Goal: Task Accomplishment & Management: Manage account settings

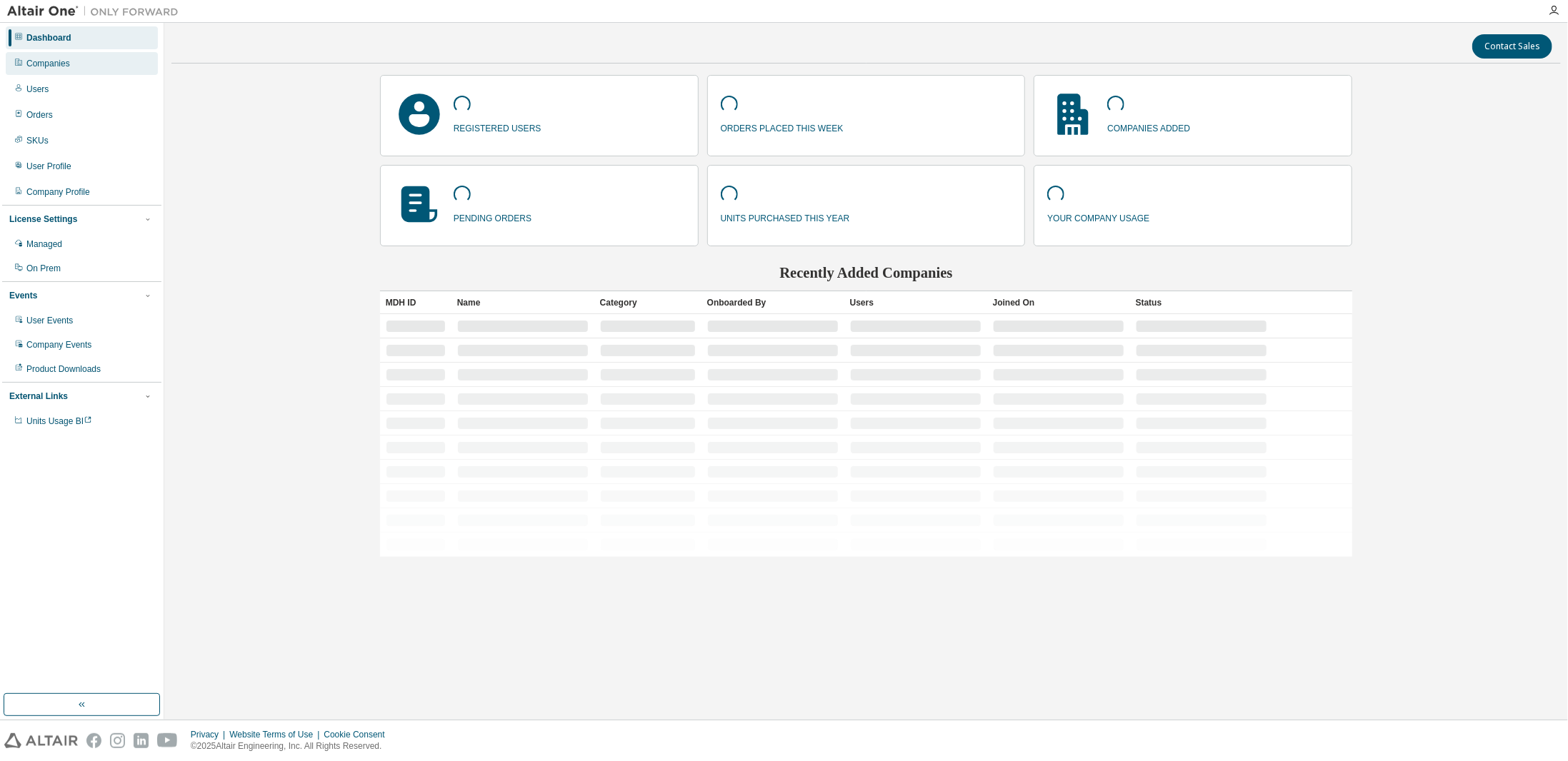
click at [85, 56] on div "Companies" at bounding box center [82, 63] width 152 height 22
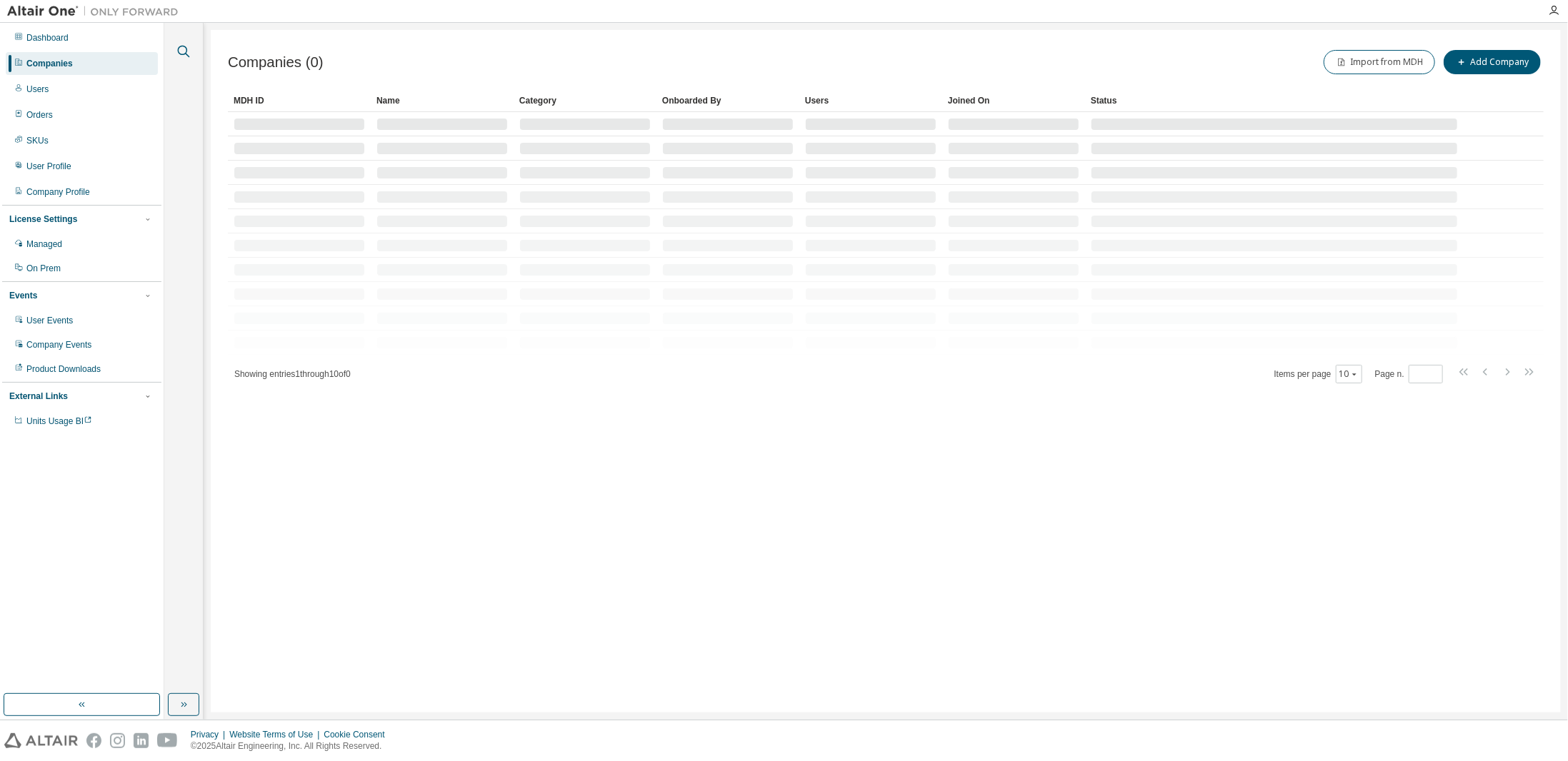
click at [185, 46] on icon "button" at bounding box center [183, 51] width 17 height 17
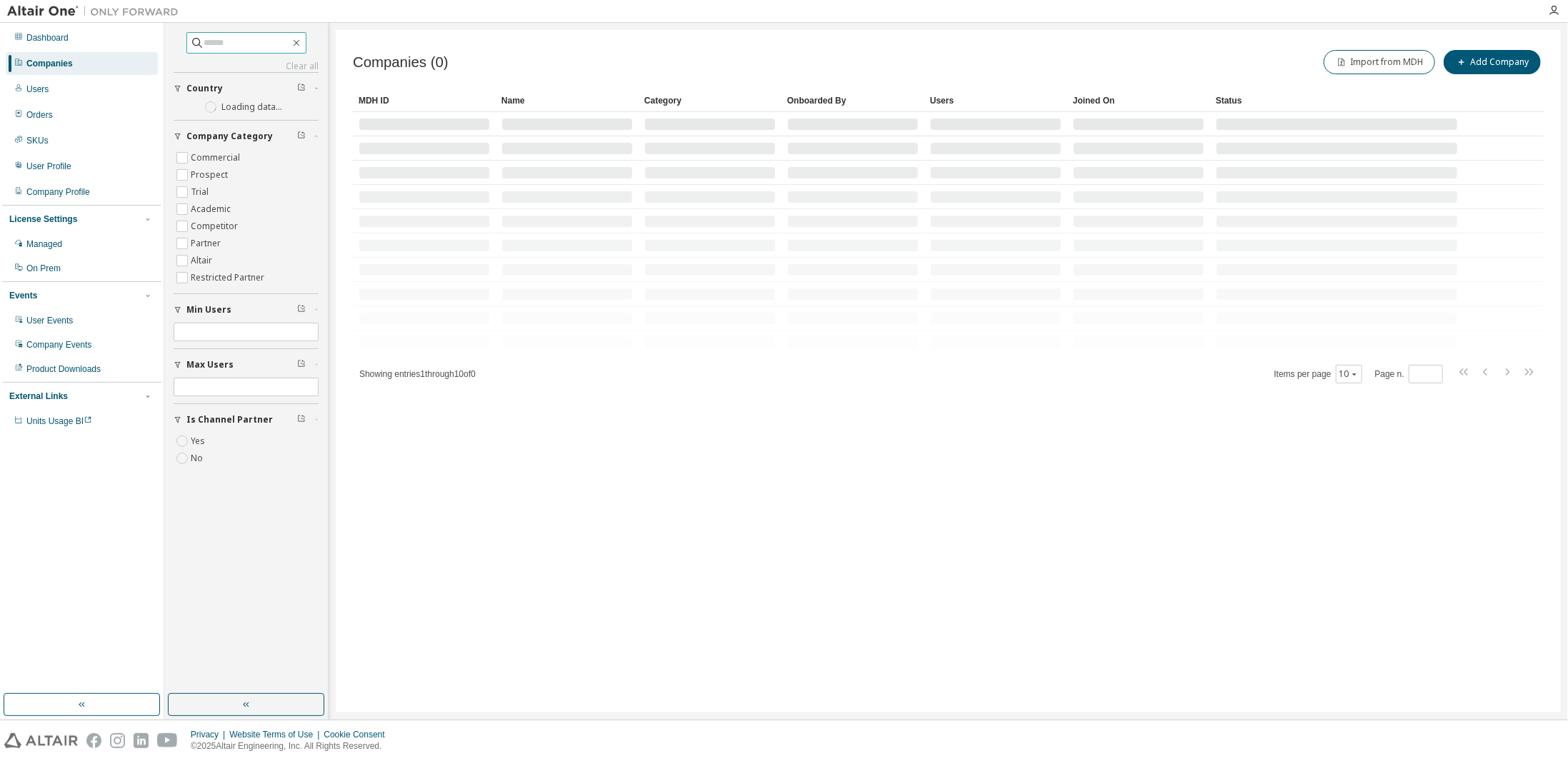
click at [238, 44] on input "text" at bounding box center [247, 43] width 86 height 14
paste input "**********"
type input "**********"
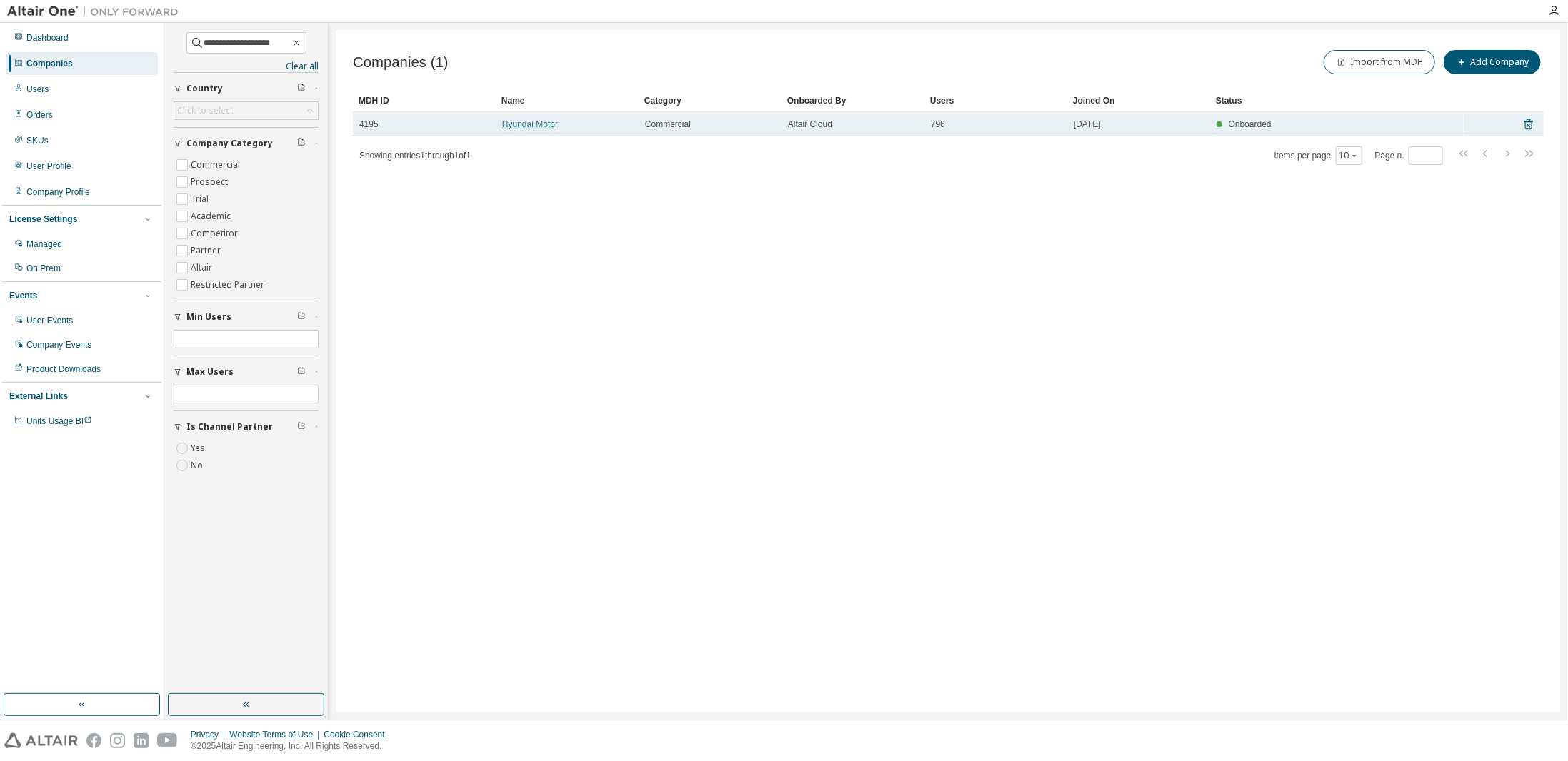
click at [511, 121] on link "Hyundai Motor" at bounding box center [530, 124] width 56 height 10
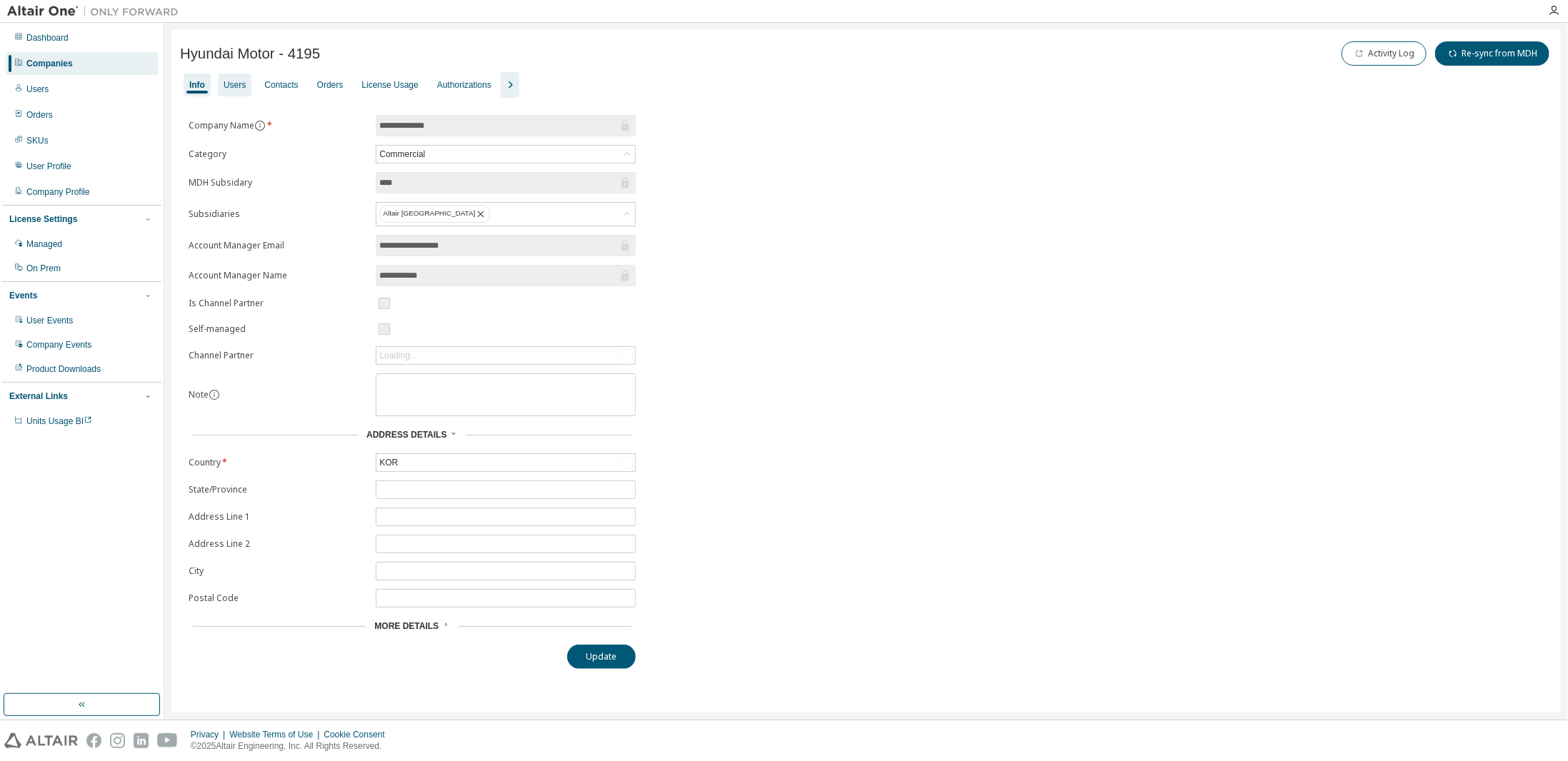
click at [238, 87] on div "Users" at bounding box center [234, 84] width 22 height 12
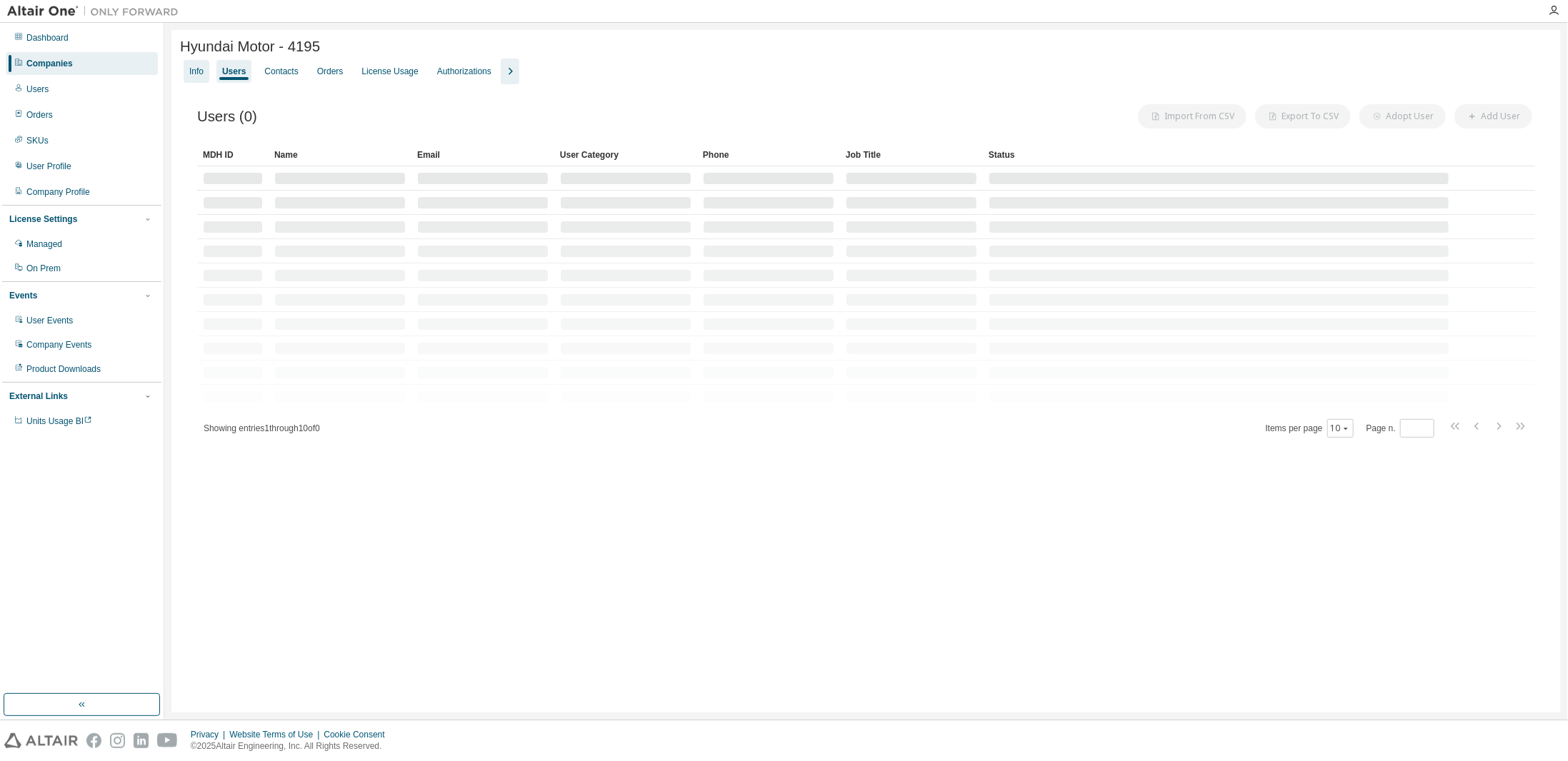
click at [206, 78] on div "Info" at bounding box center [196, 71] width 26 height 22
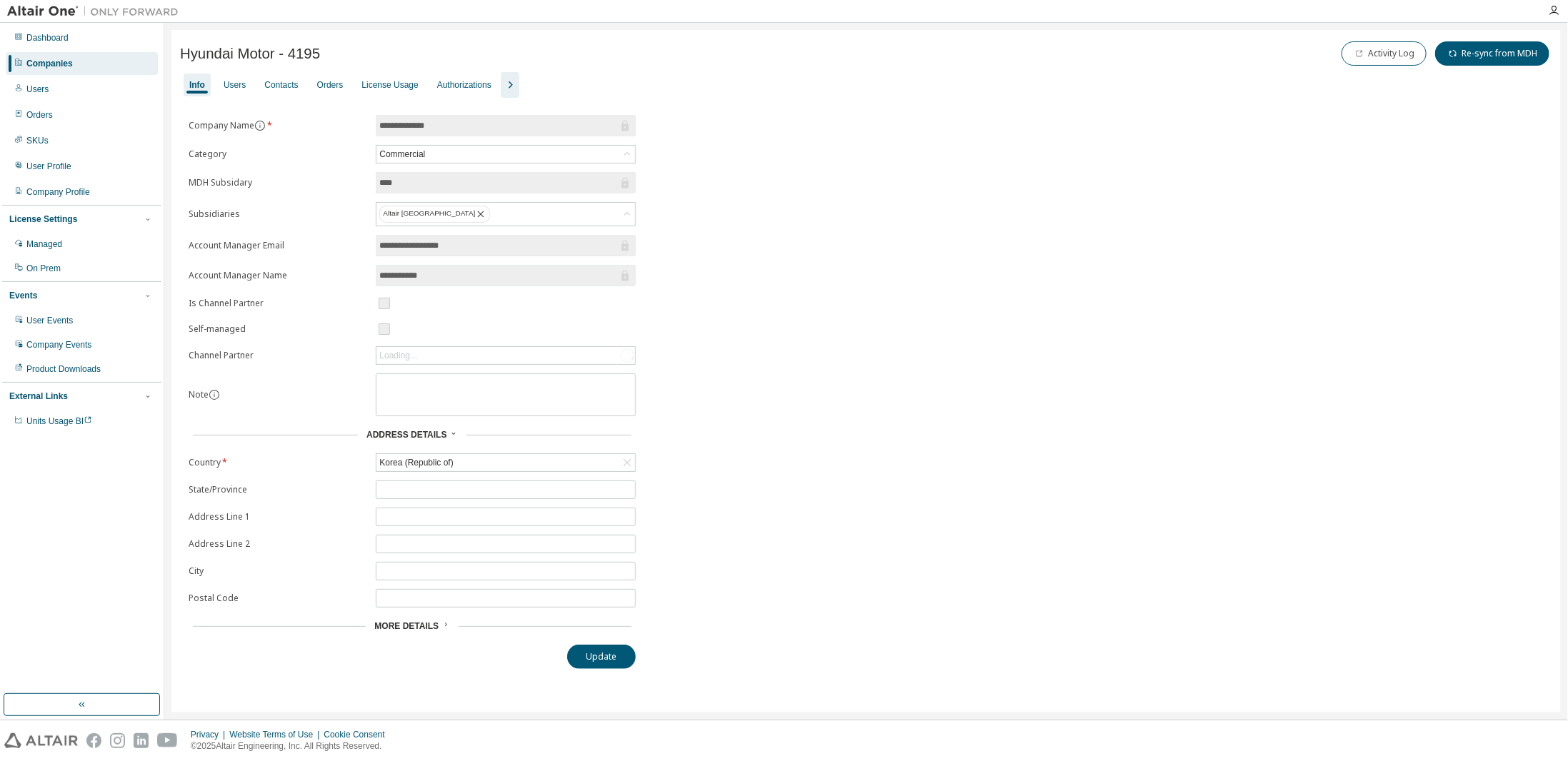
click at [255, 77] on div "Info Users Contacts Orders License Usage Authorizations" at bounding box center [866, 84] width 1372 height 26
click at [236, 77] on div "Users" at bounding box center [234, 84] width 33 height 22
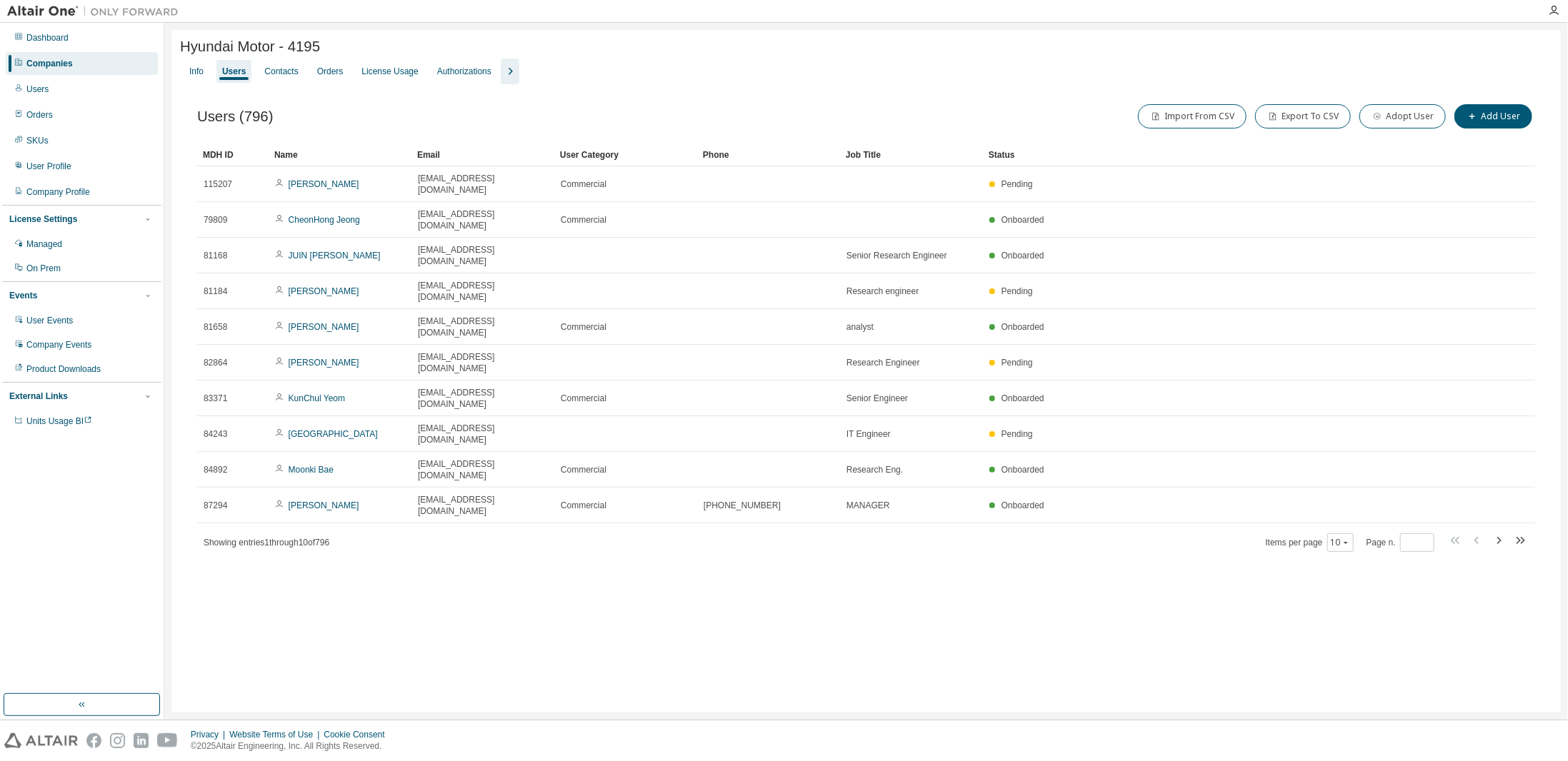
click at [350, 73] on div "Info Users Contacts Orders License Usage Authorizations" at bounding box center [866, 71] width 1372 height 26
click at [377, 73] on div "Info Users Contacts Orders License Usage Authorizations" at bounding box center [866, 71] width 1372 height 26
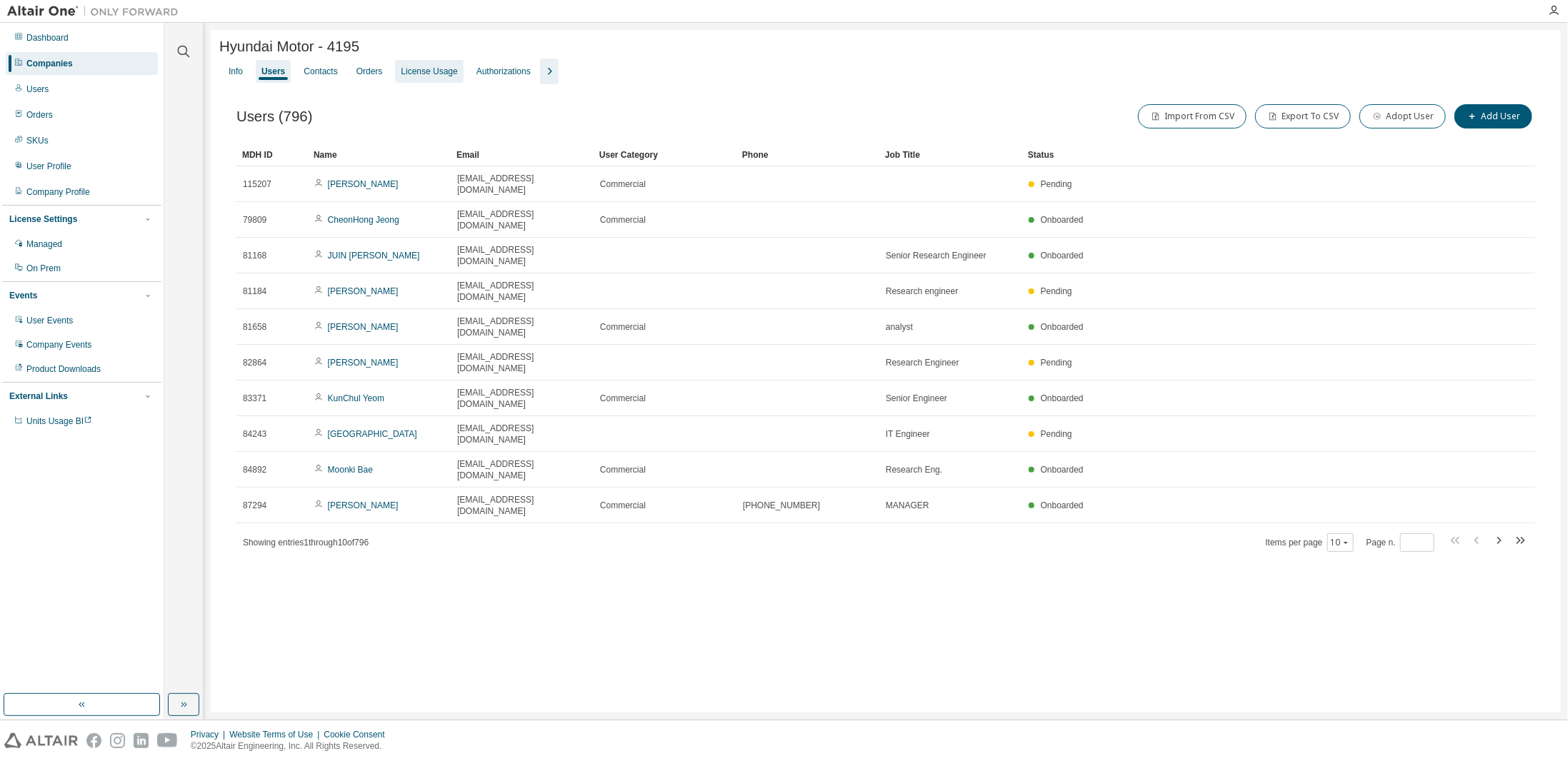
click at [446, 74] on div "License Usage" at bounding box center [429, 71] width 56 height 12
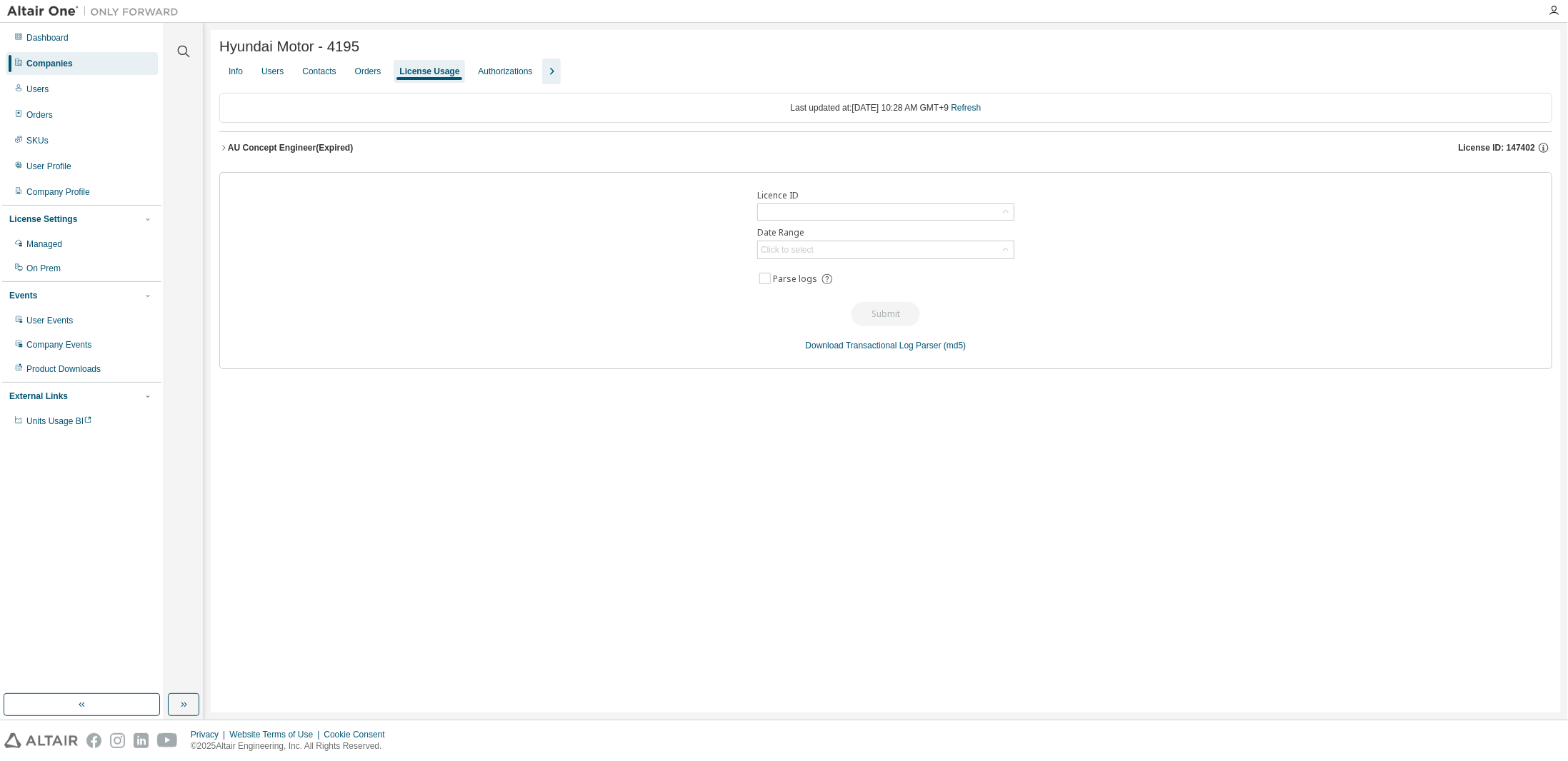
click at [552, 72] on icon "button" at bounding box center [550, 71] width 17 height 17
click at [640, 75] on div "Groups" at bounding box center [642, 71] width 28 height 12
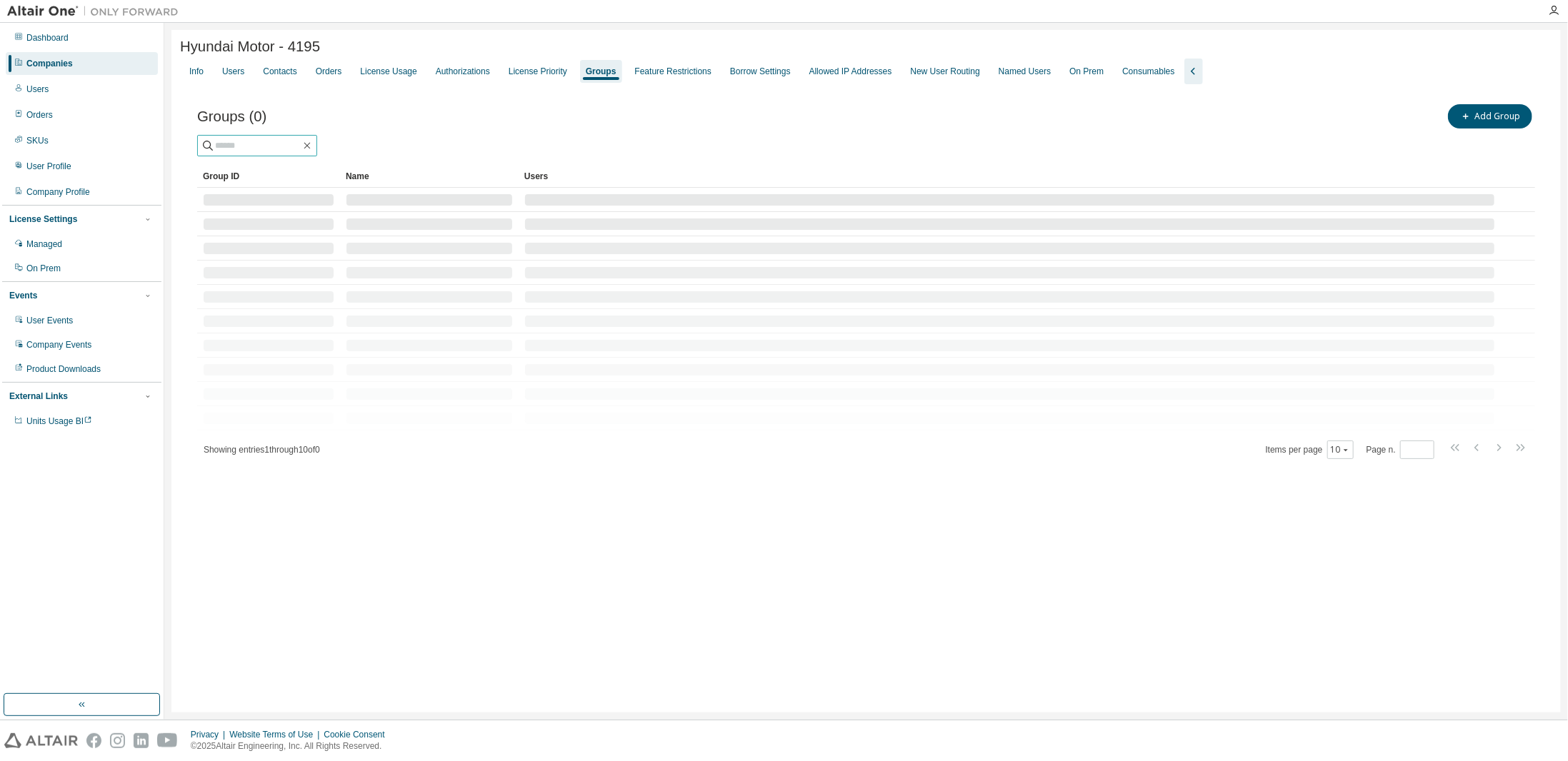
click at [262, 146] on input "text" at bounding box center [258, 146] width 86 height 14
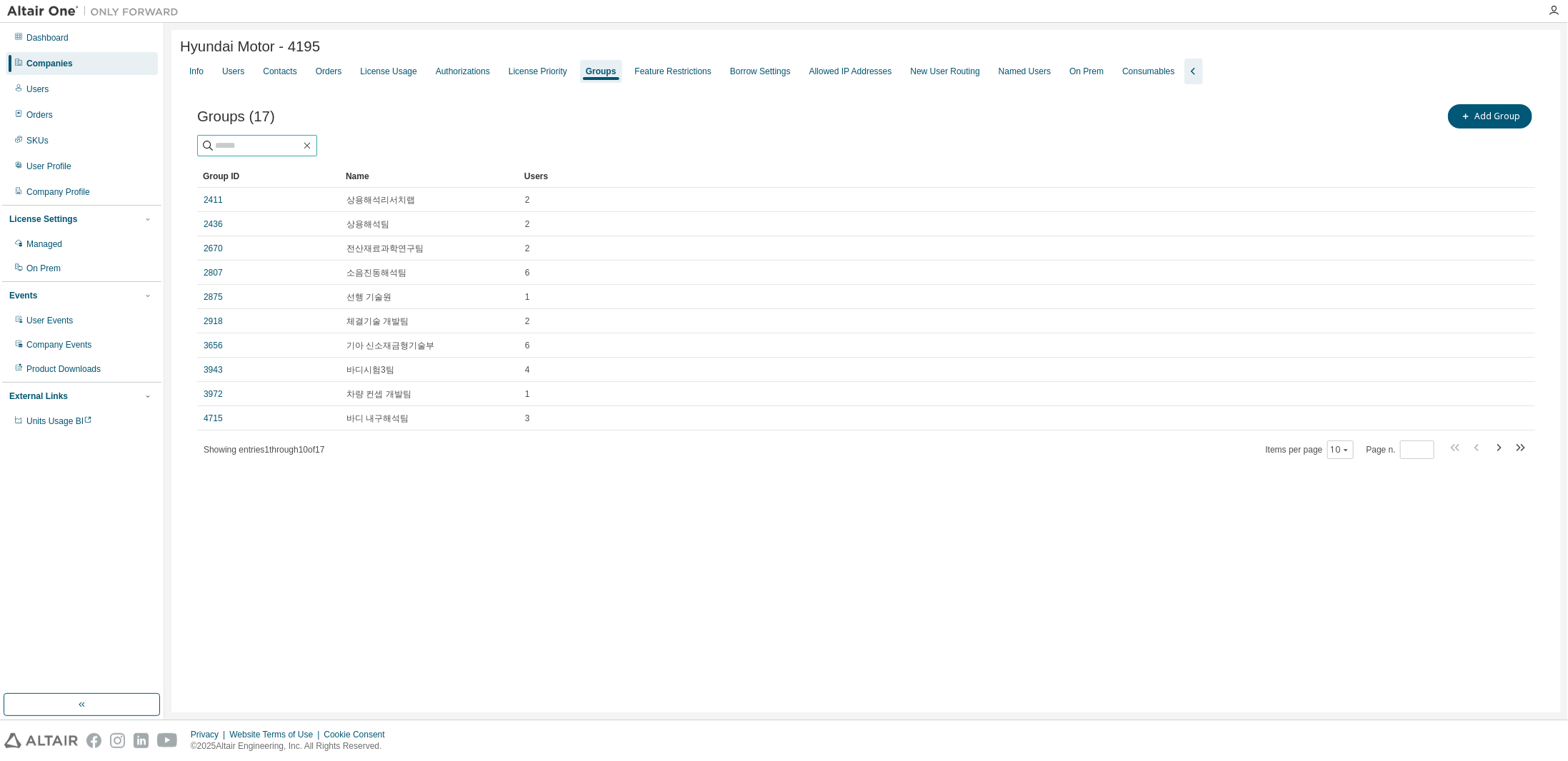
paste input "**********"
type input "**********"
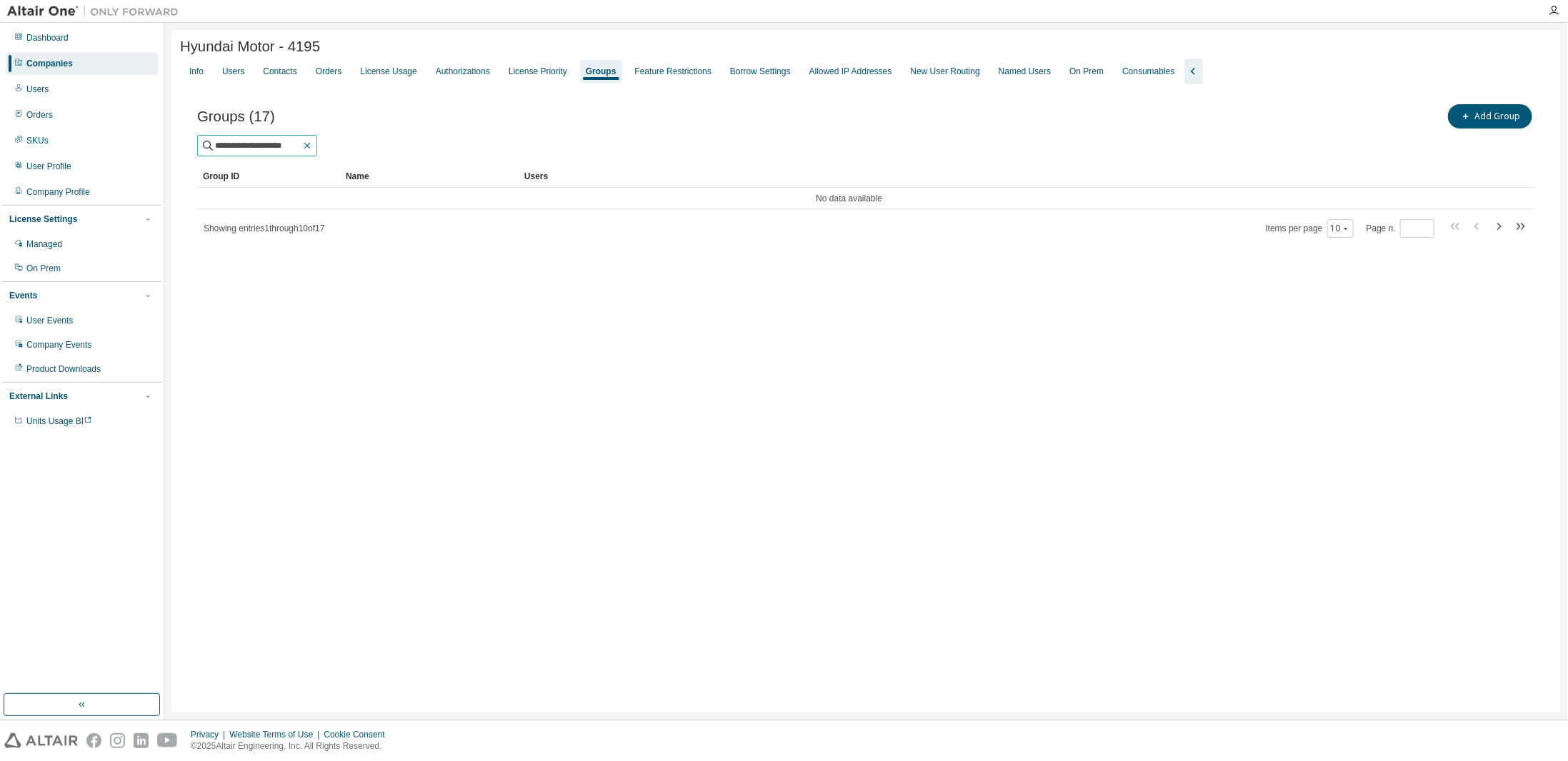
click at [313, 151] on icon "button" at bounding box center [307, 145] width 12 height 12
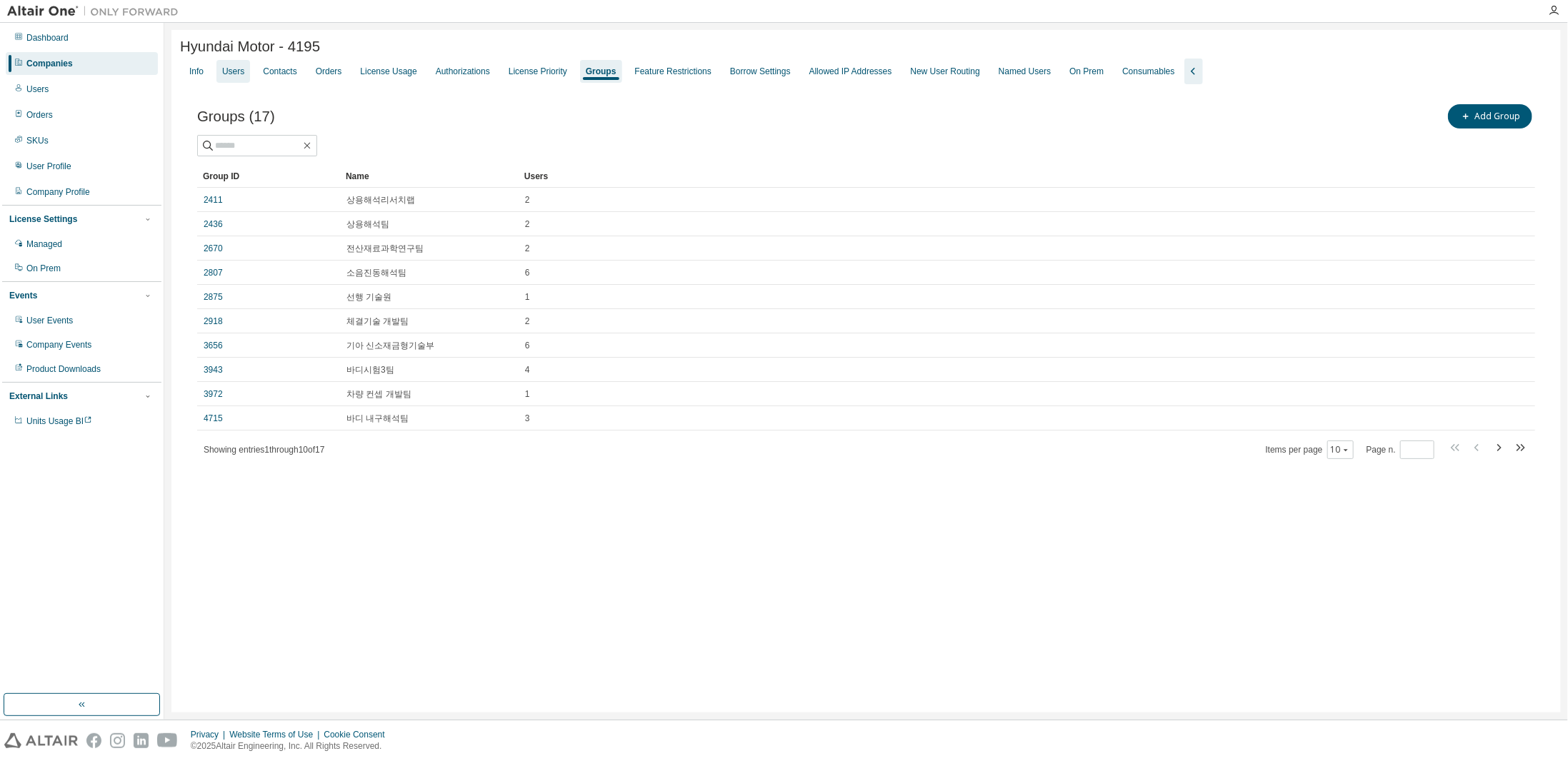
click at [235, 77] on div "Users" at bounding box center [233, 71] width 22 height 12
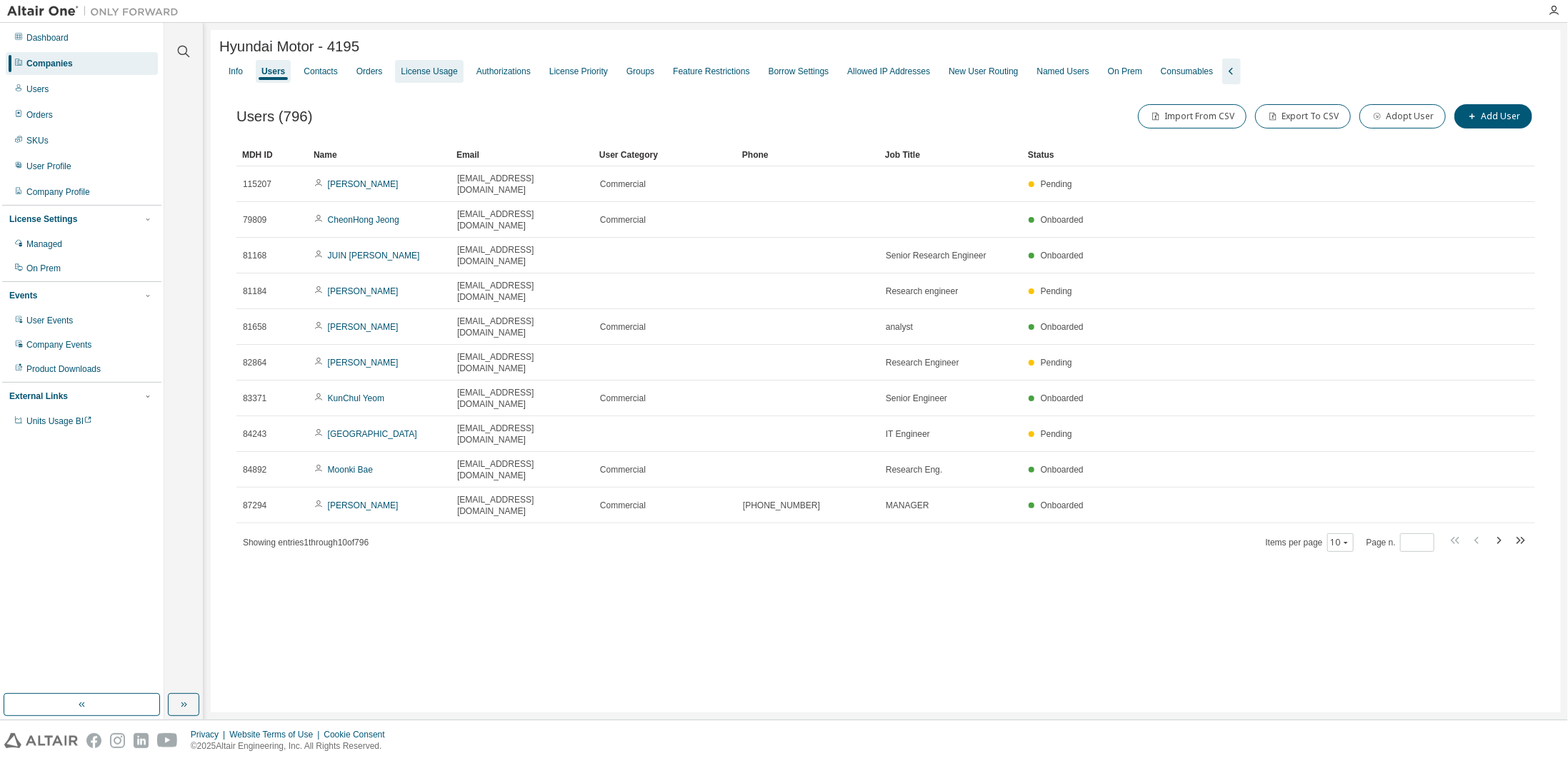
click at [435, 77] on div "License Usage" at bounding box center [429, 71] width 56 height 12
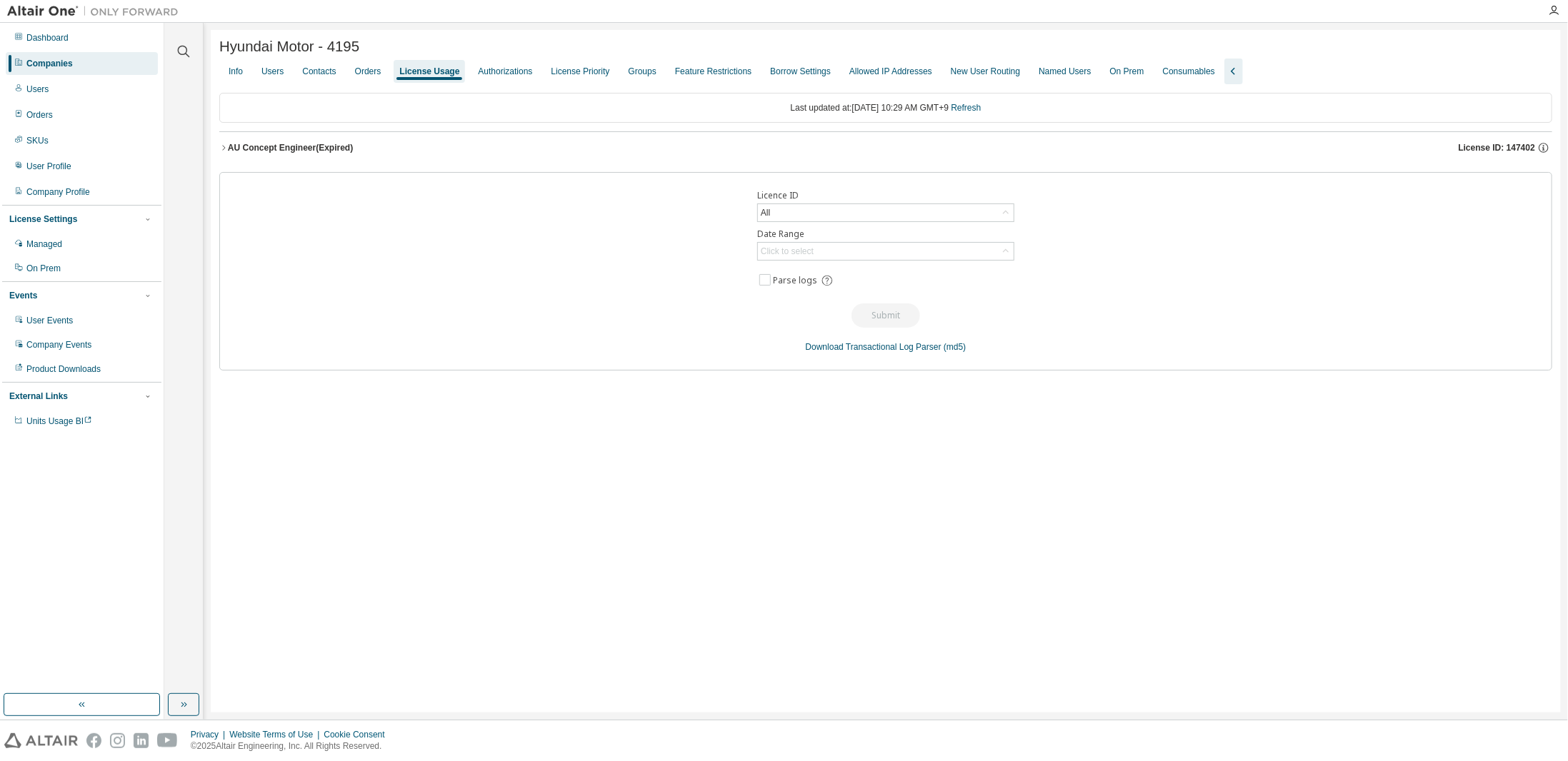
click at [220, 146] on icon "button" at bounding box center [224, 148] width 9 height 9
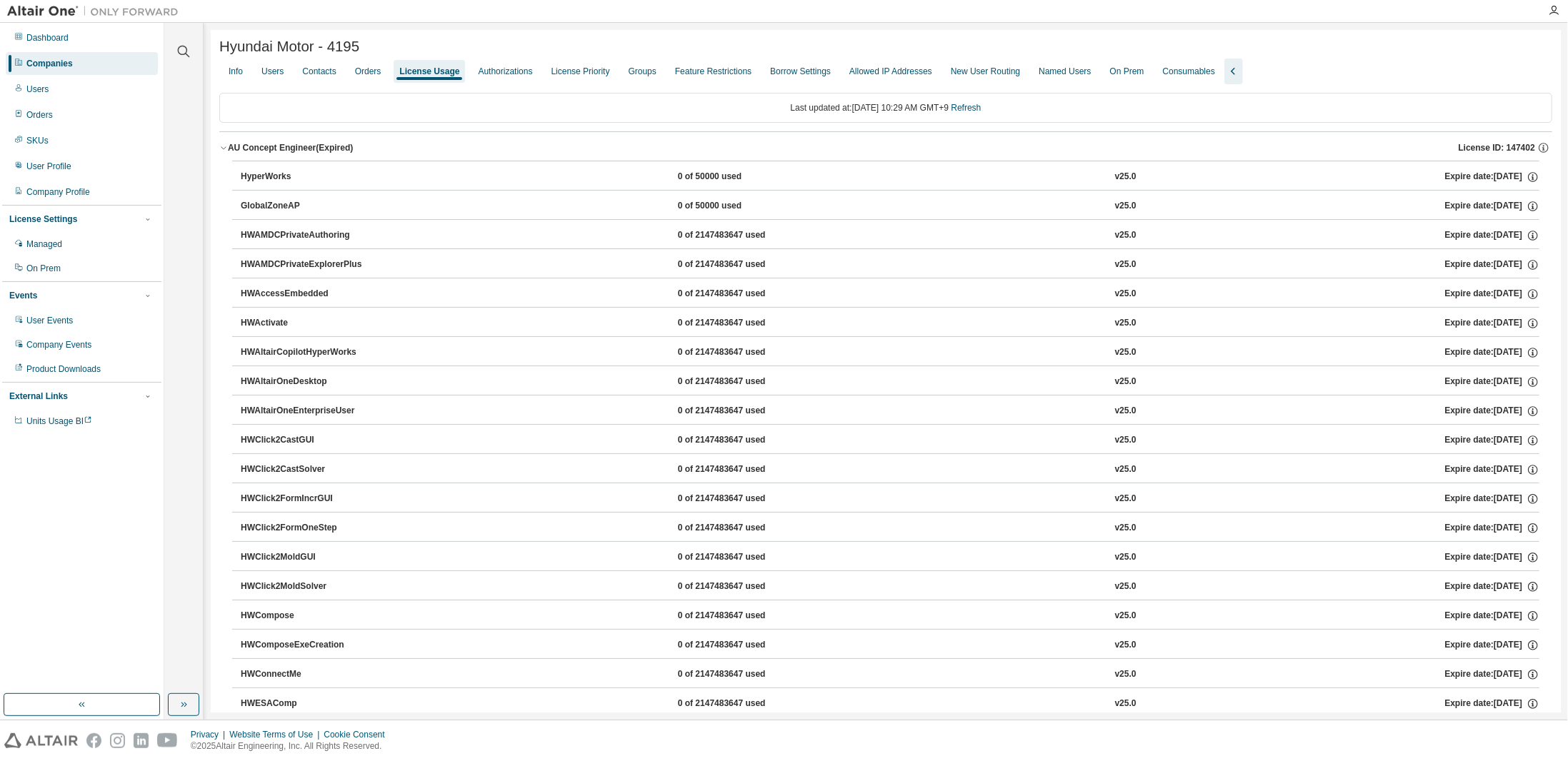
click at [220, 146] on icon "button" at bounding box center [224, 148] width 9 height 9
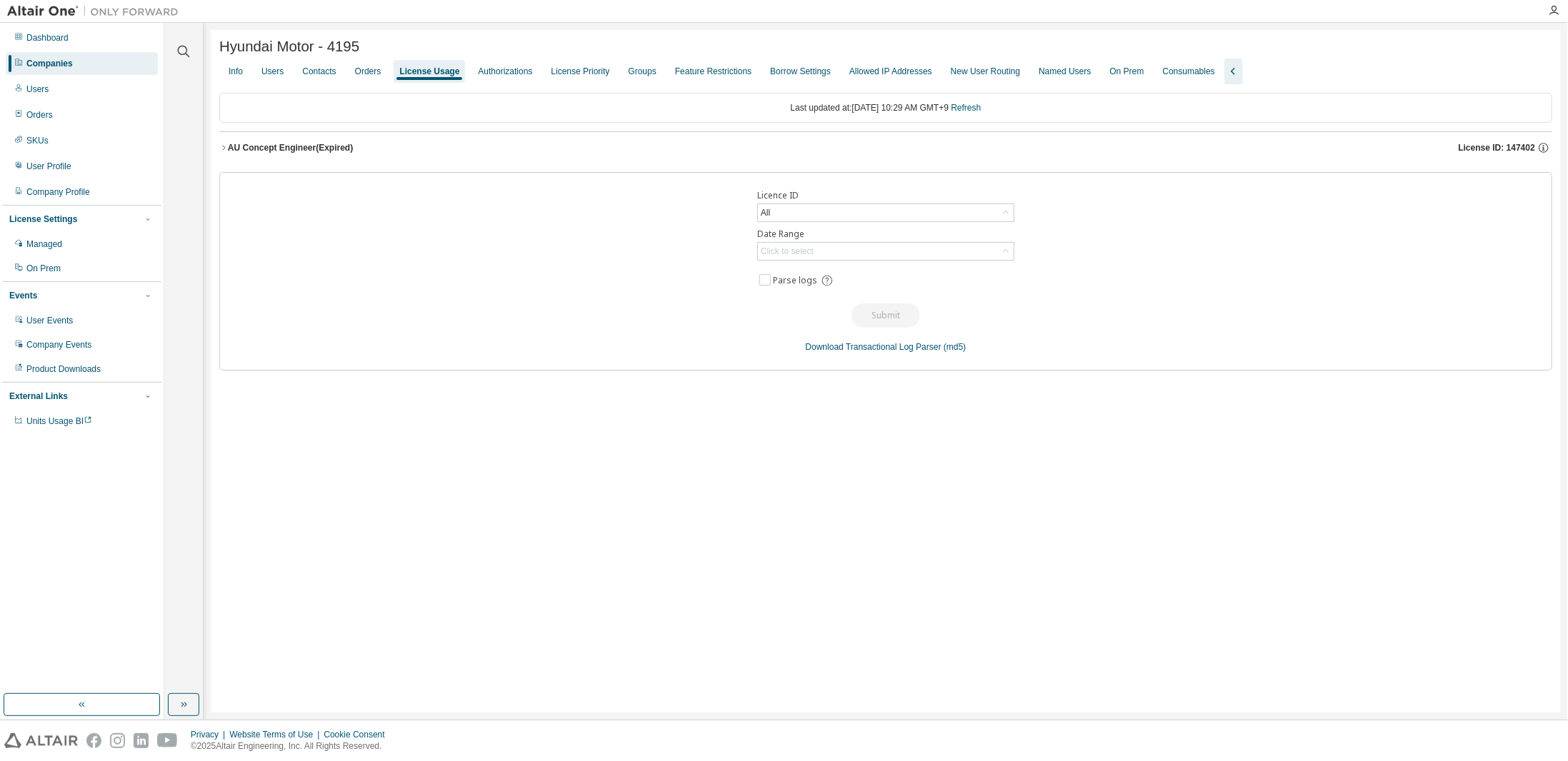
click at [193, 48] on div at bounding box center [184, 43] width 34 height 36
click at [90, 65] on div "Companies" at bounding box center [82, 63] width 152 height 22
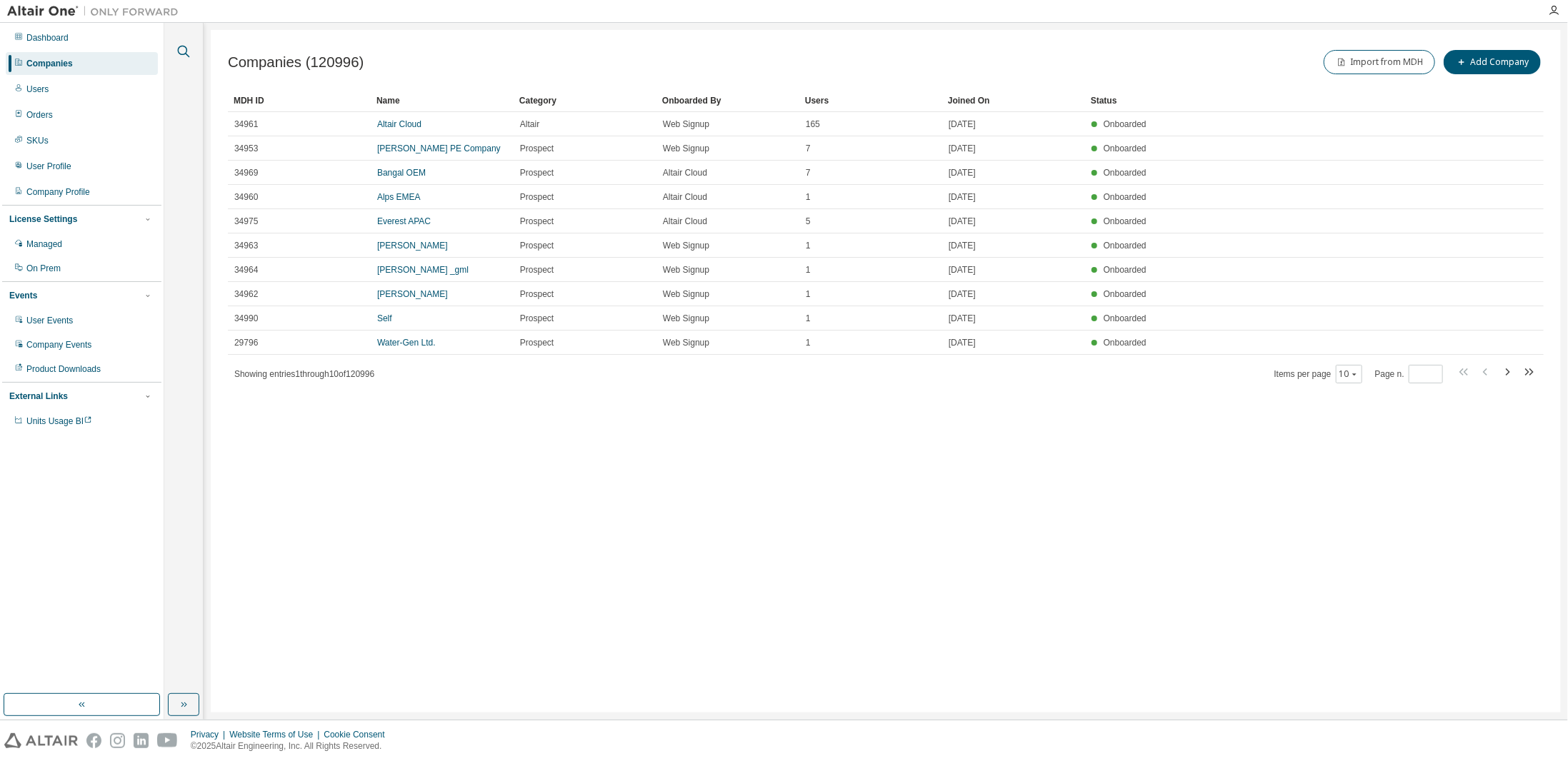
click at [179, 44] on icon "button" at bounding box center [183, 51] width 17 height 17
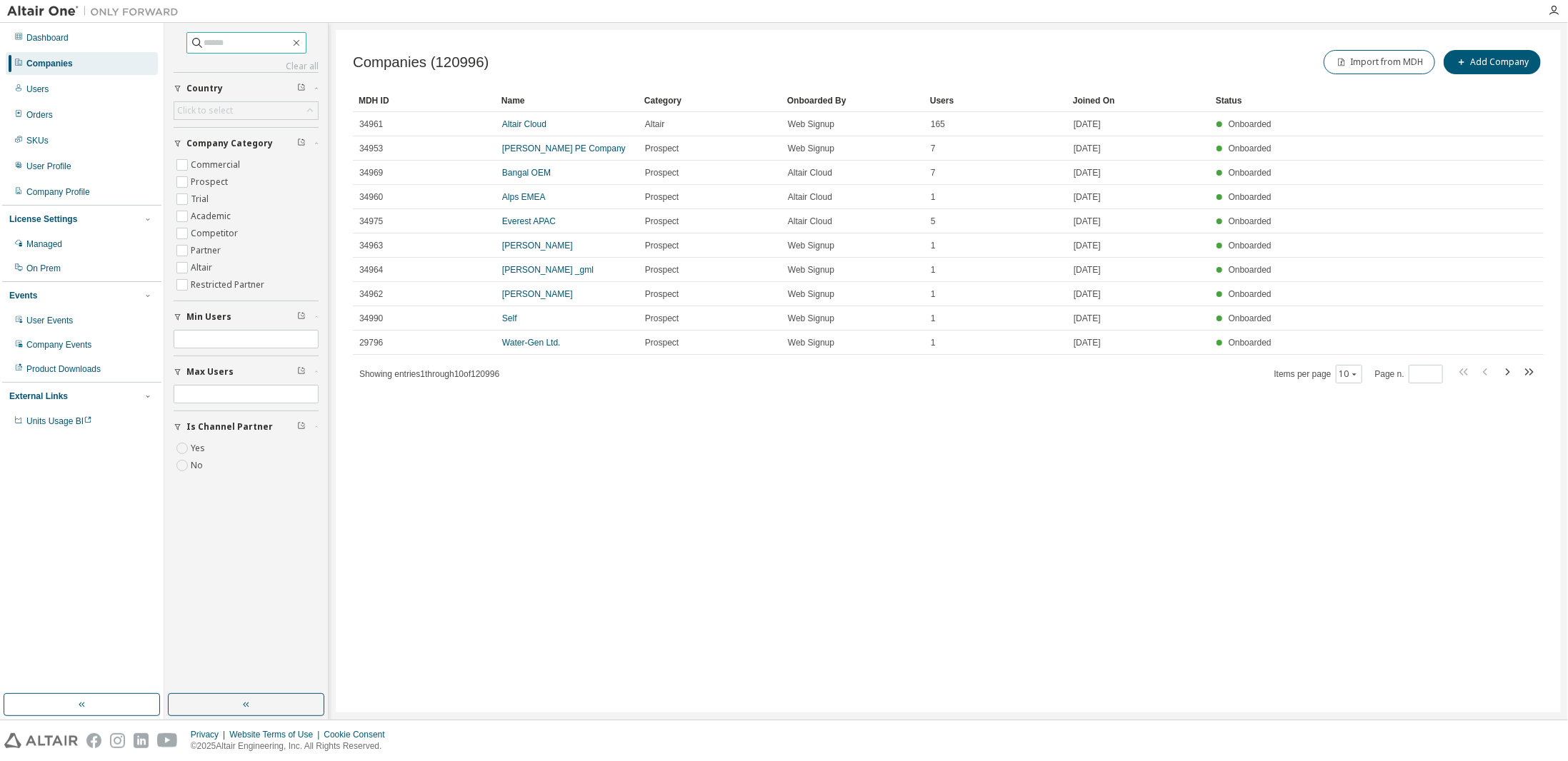
click at [232, 41] on input "text" at bounding box center [247, 43] width 86 height 14
paste input "**********"
type input "**********"
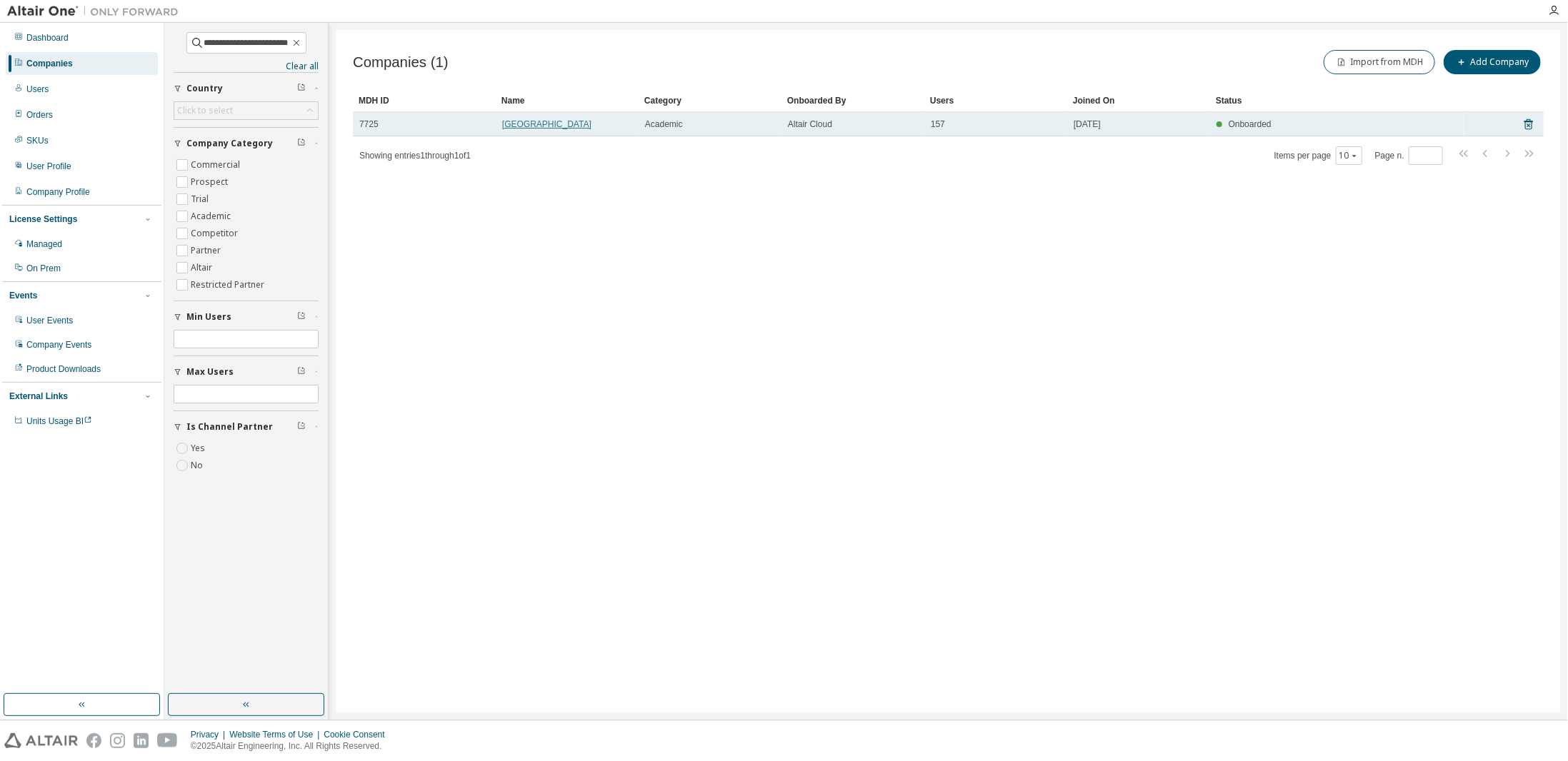
click at [571, 128] on link "Geonguk University" at bounding box center [547, 124] width 90 height 10
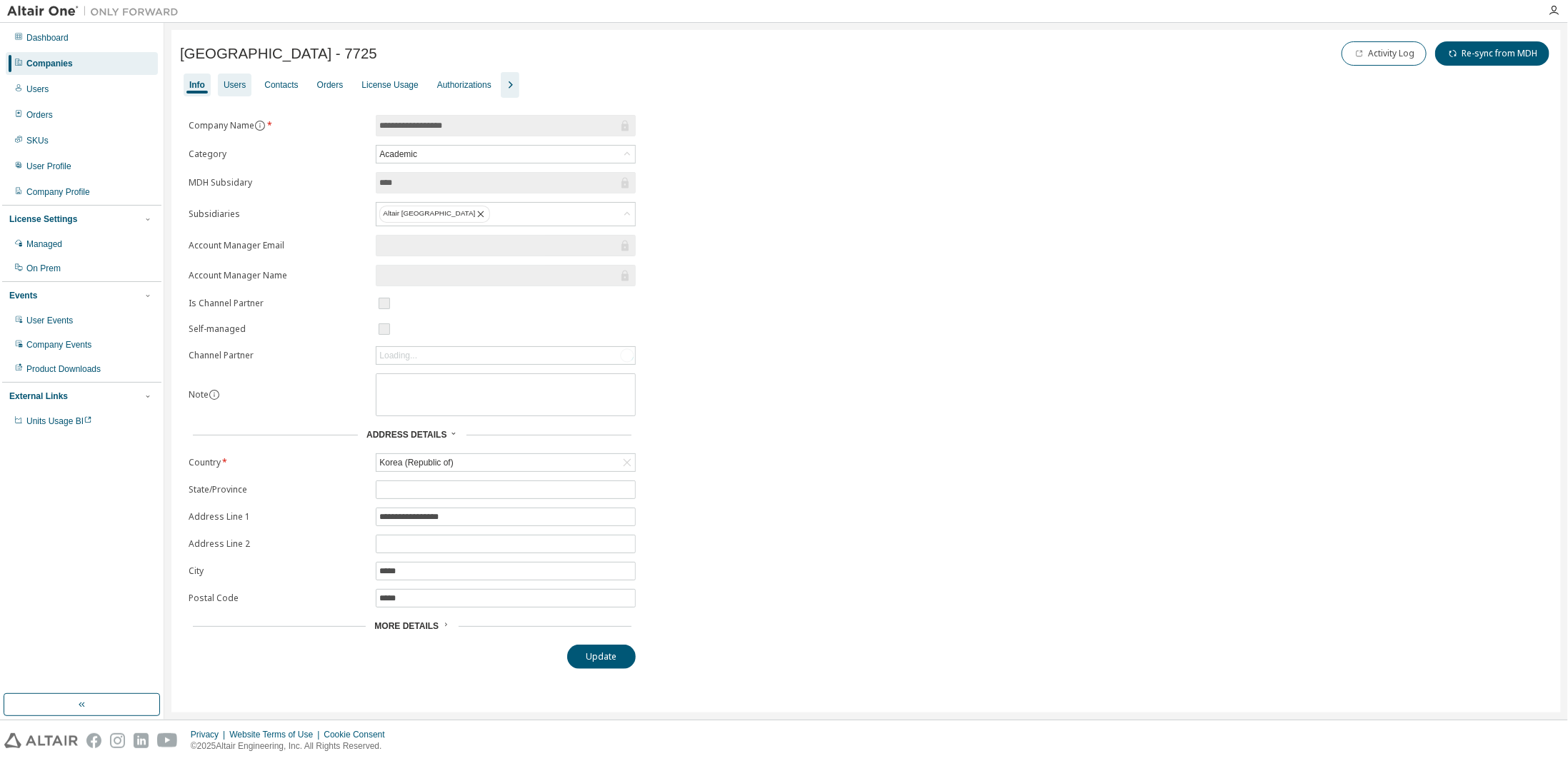
click at [229, 80] on div "Users" at bounding box center [234, 84] width 22 height 12
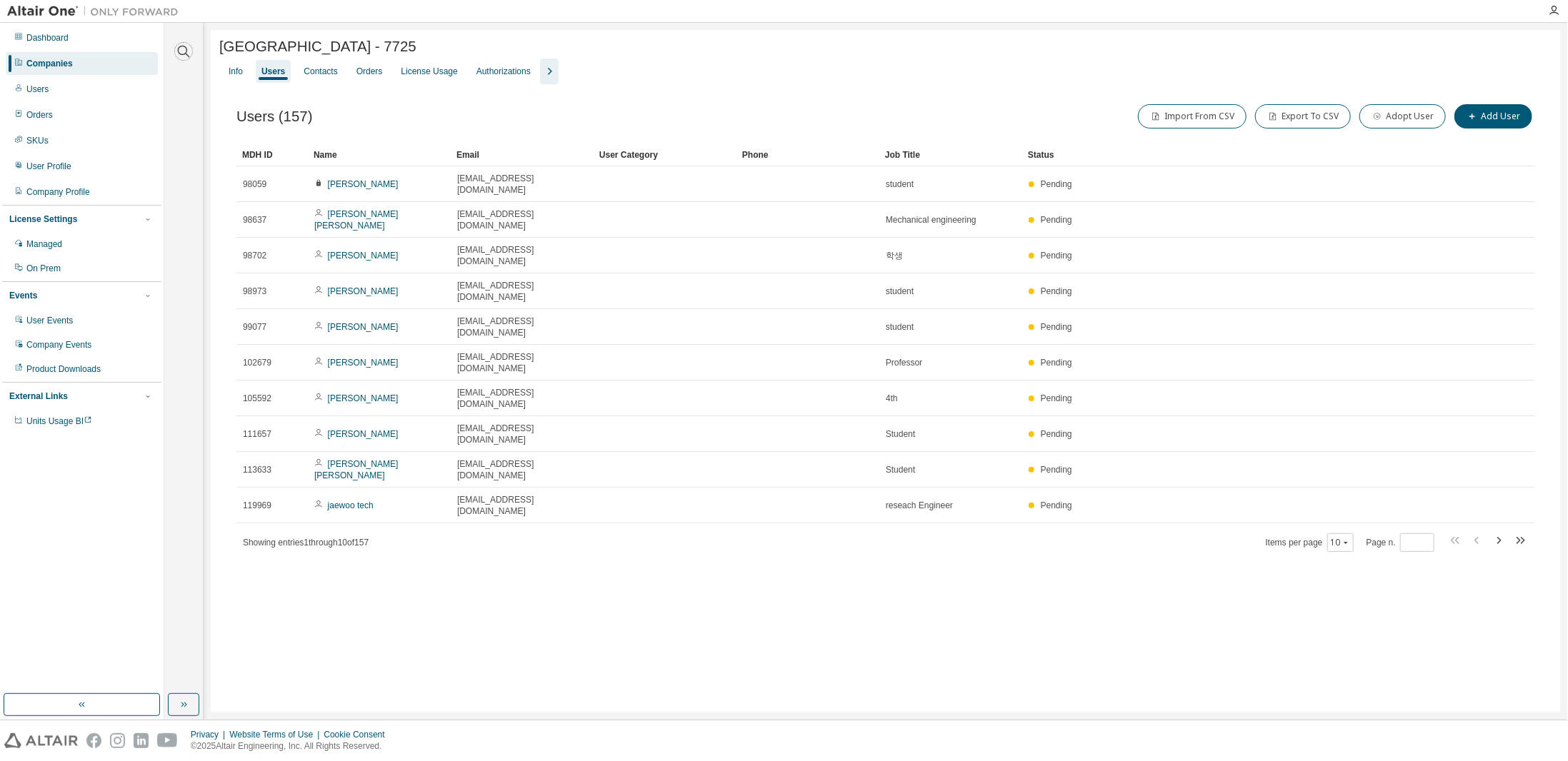
click at [183, 57] on icon "button" at bounding box center [183, 51] width 17 height 17
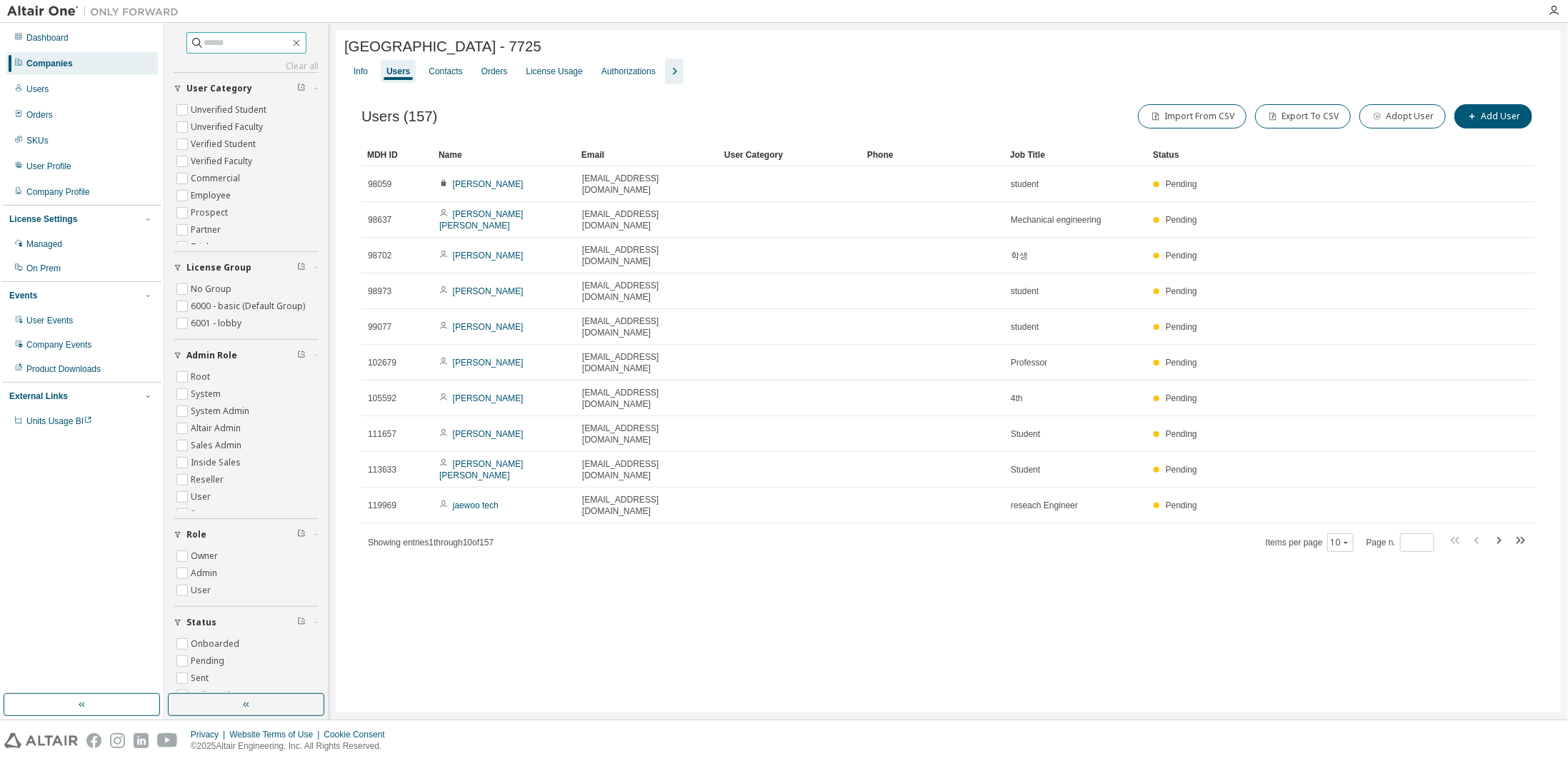
click at [258, 48] on input "text" at bounding box center [247, 43] width 86 height 14
paste input "**********"
type input "**********"
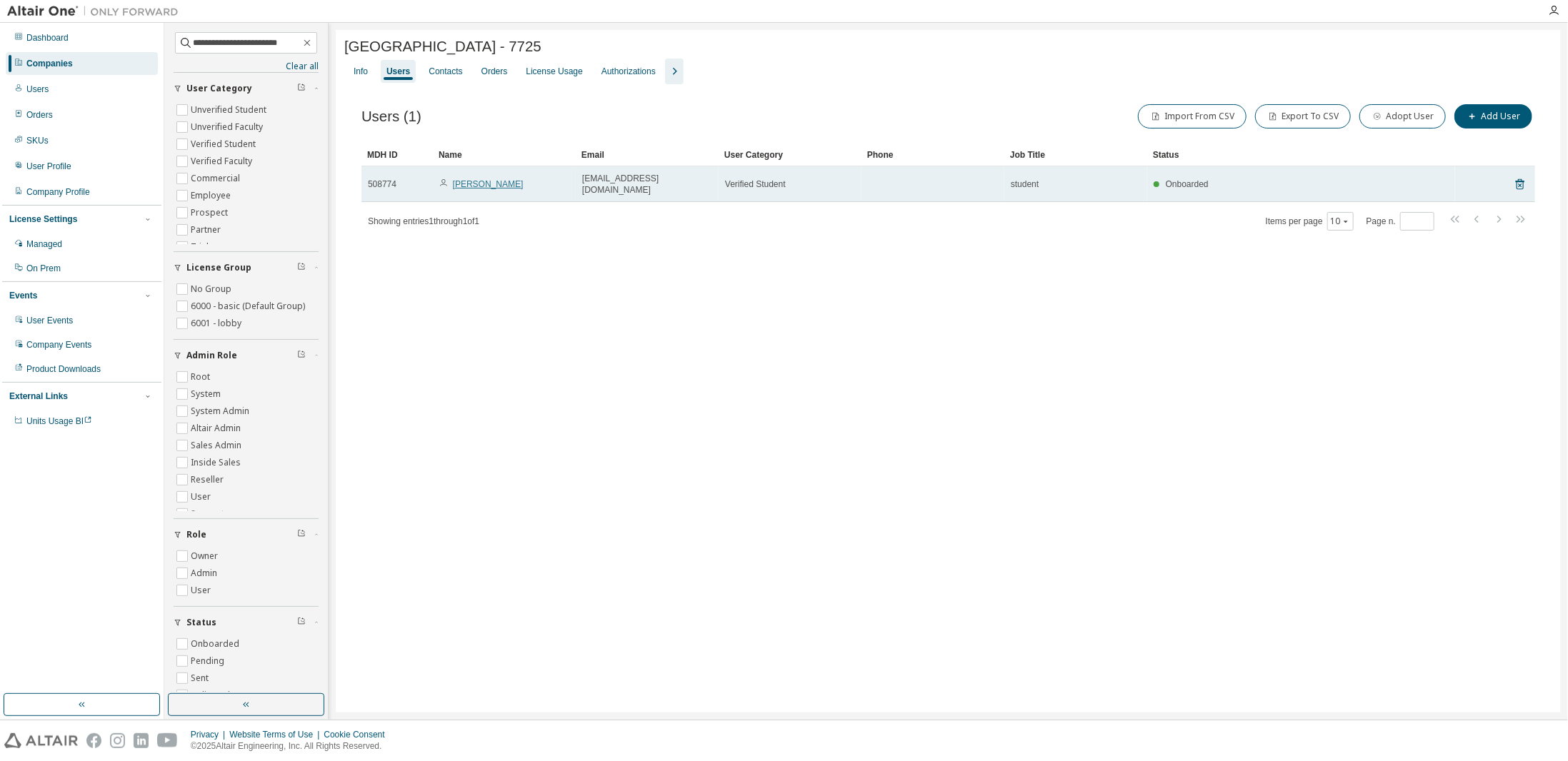
click at [479, 179] on link "Choi Young Gi" at bounding box center [488, 184] width 71 height 10
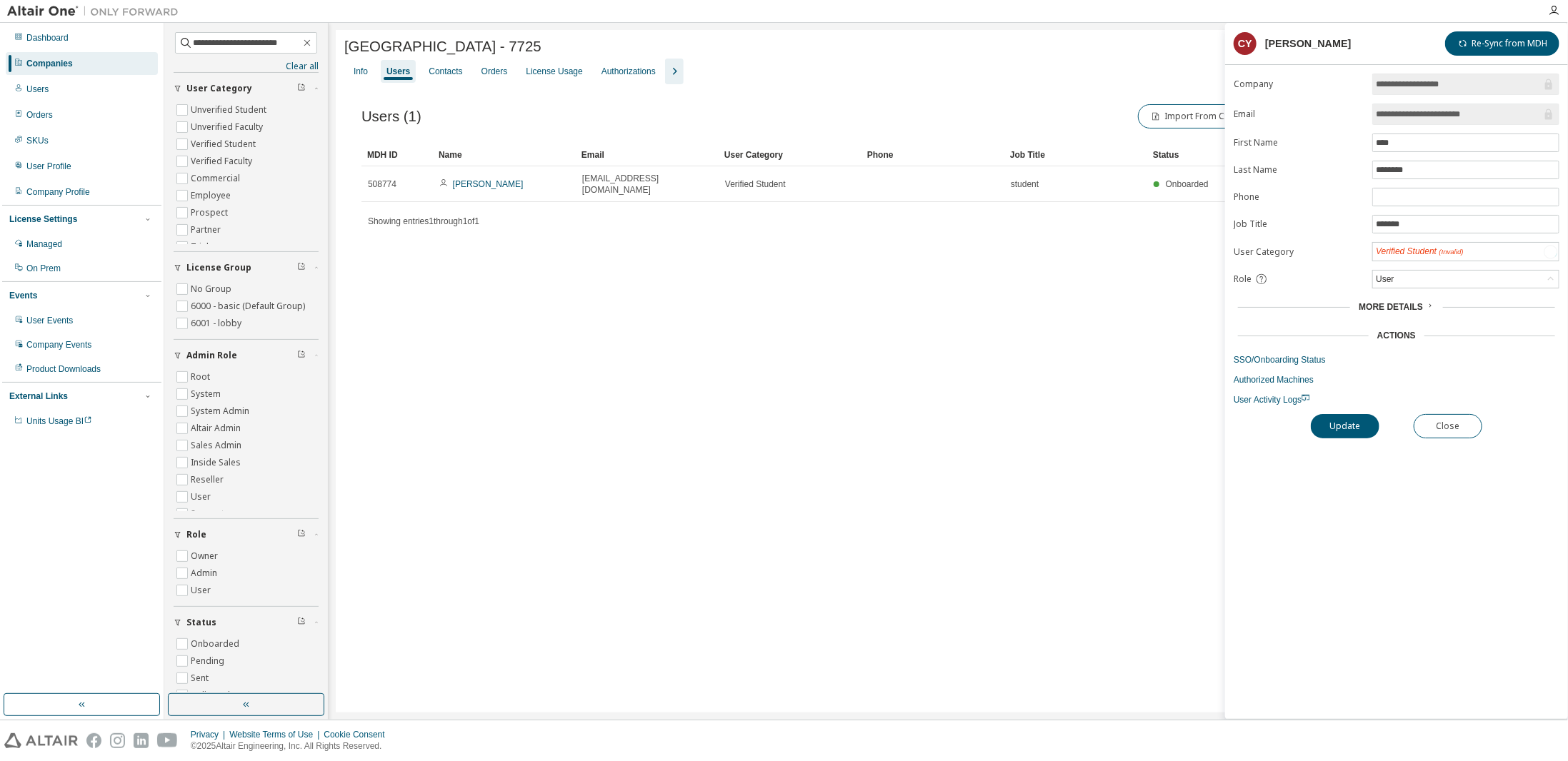
click at [1287, 354] on link "SSO/Onboarding Status" at bounding box center [1396, 359] width 325 height 12
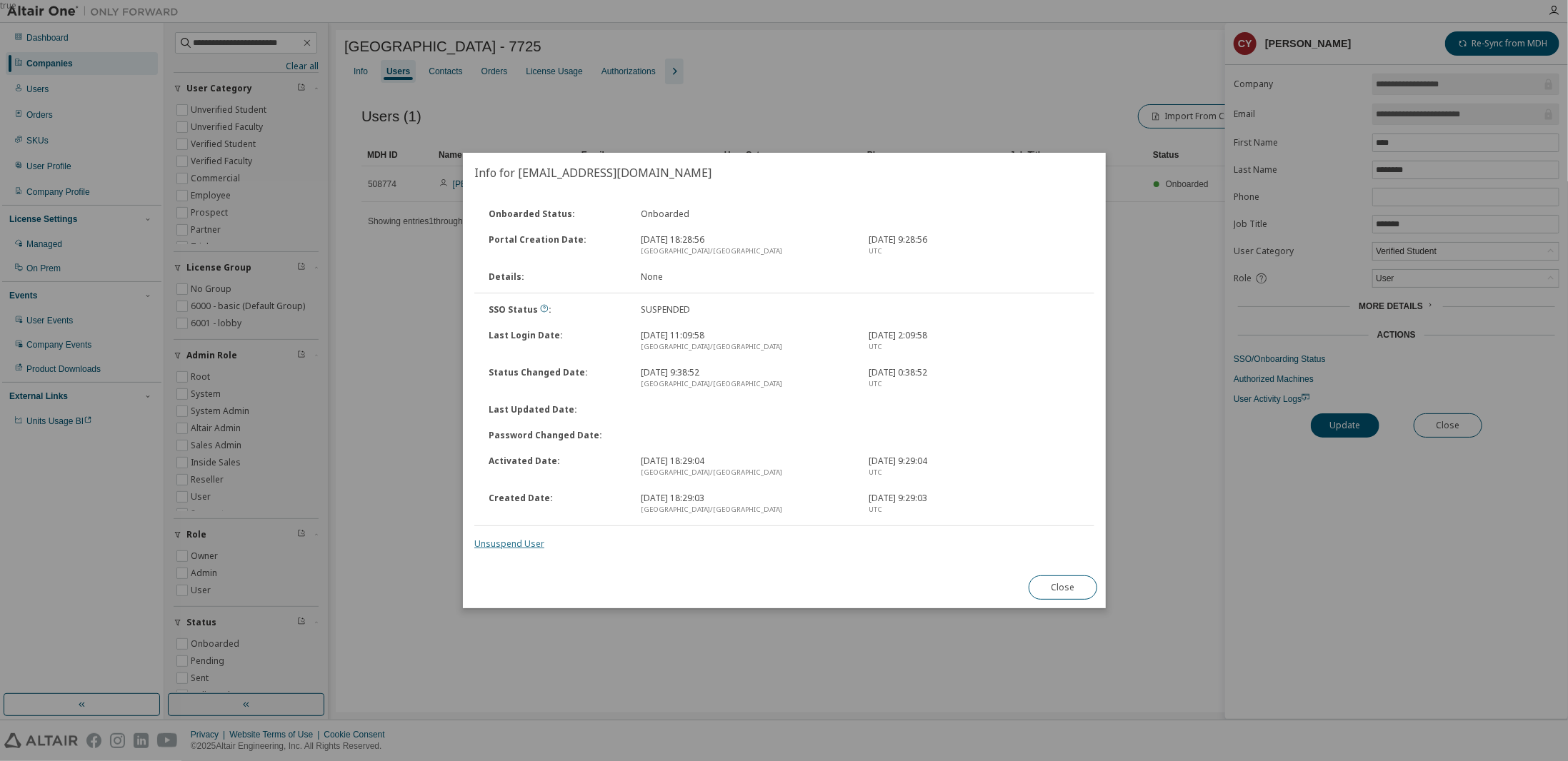
click at [515, 546] on link "Unsuspend User" at bounding box center [509, 544] width 70 height 13
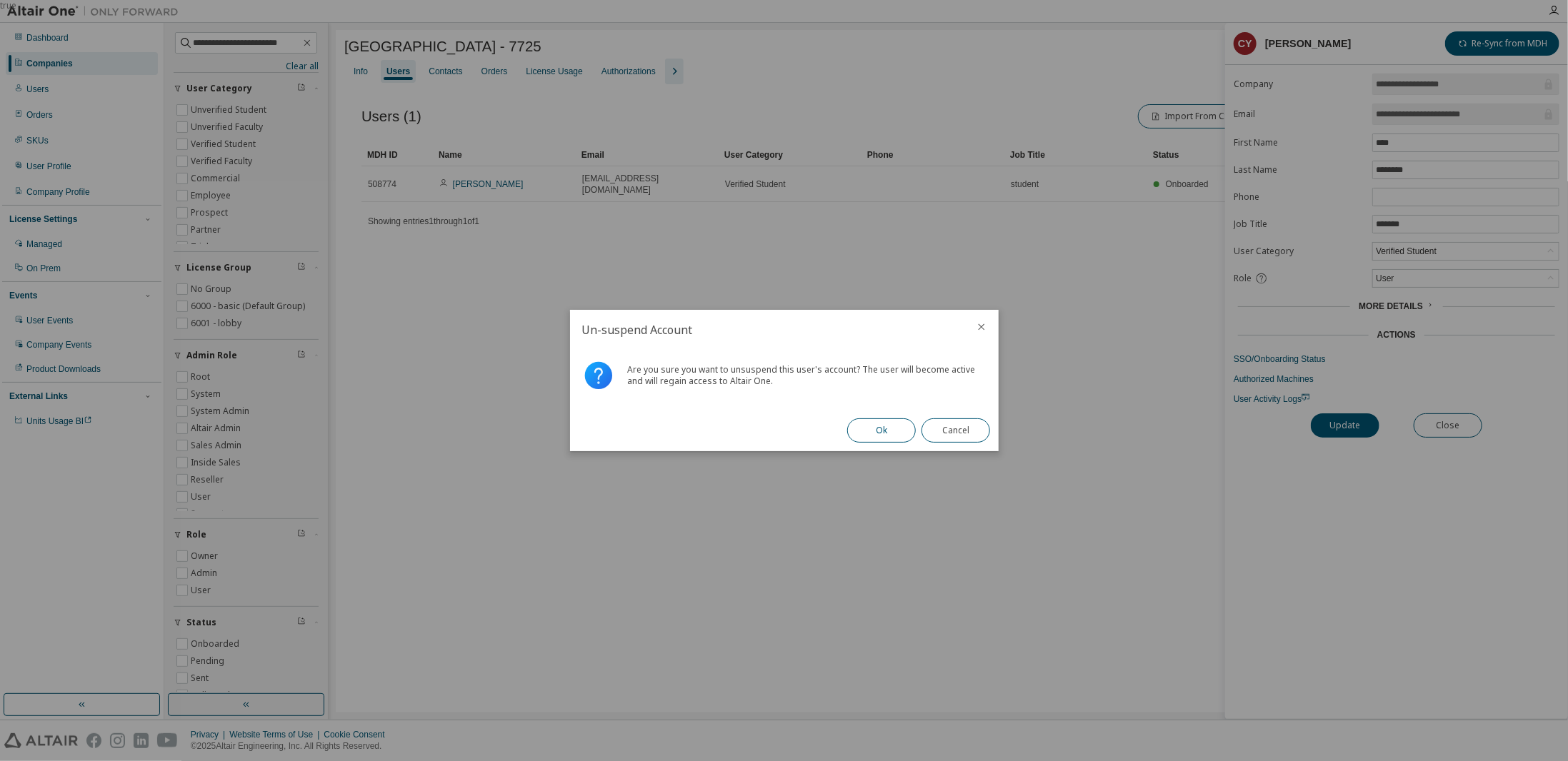
click at [862, 432] on button "Ok" at bounding box center [881, 430] width 68 height 24
click at [939, 437] on button "Close" at bounding box center [956, 430] width 68 height 24
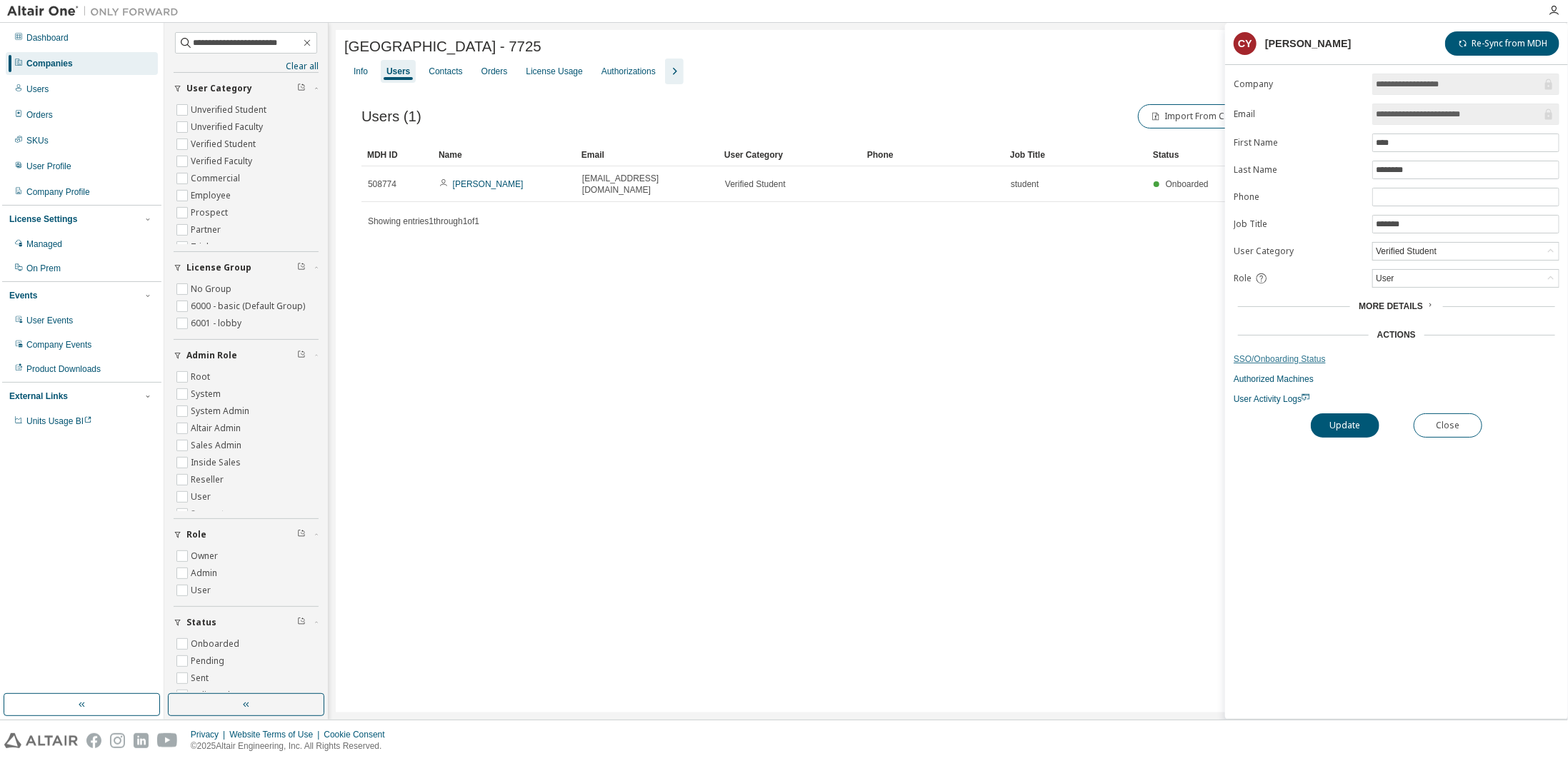
click at [1259, 353] on link "SSO/Onboarding Status" at bounding box center [1396, 359] width 325 height 12
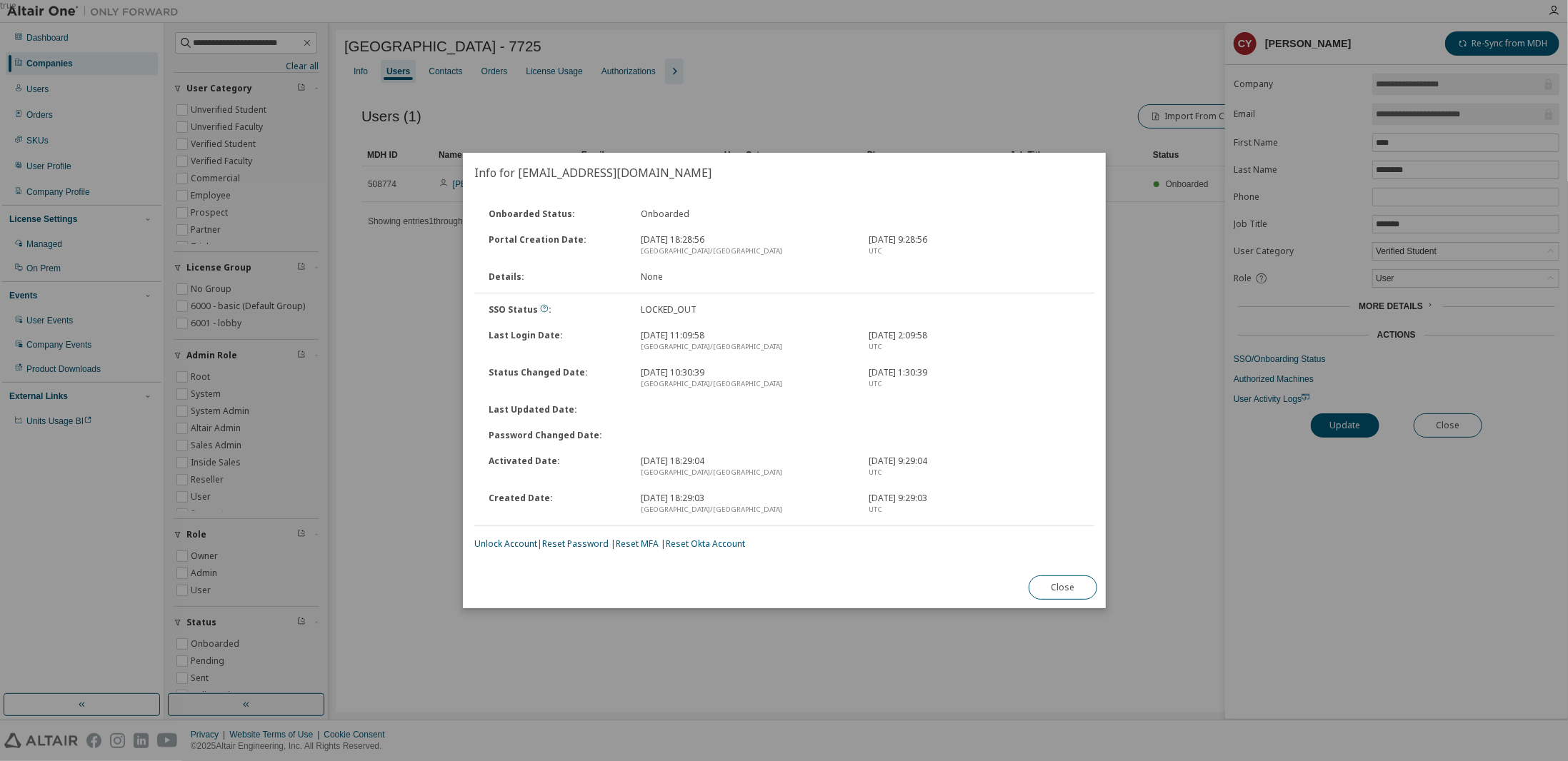
click at [508, 546] on link "Unlock Account" at bounding box center [506, 544] width 63 height 13
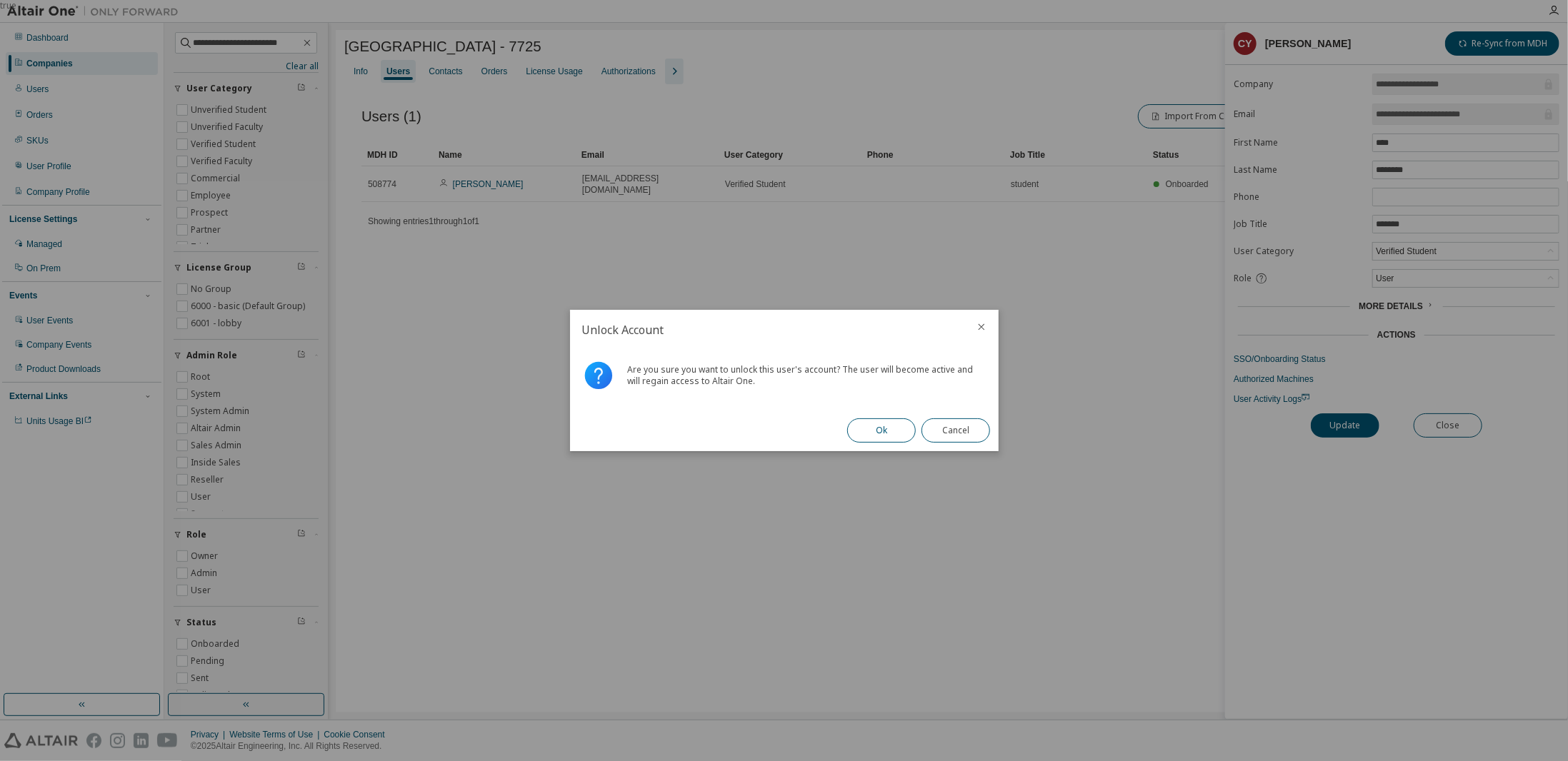
click at [862, 423] on button "Ok" at bounding box center [881, 430] width 68 height 24
click at [974, 430] on button "Close" at bounding box center [956, 430] width 68 height 24
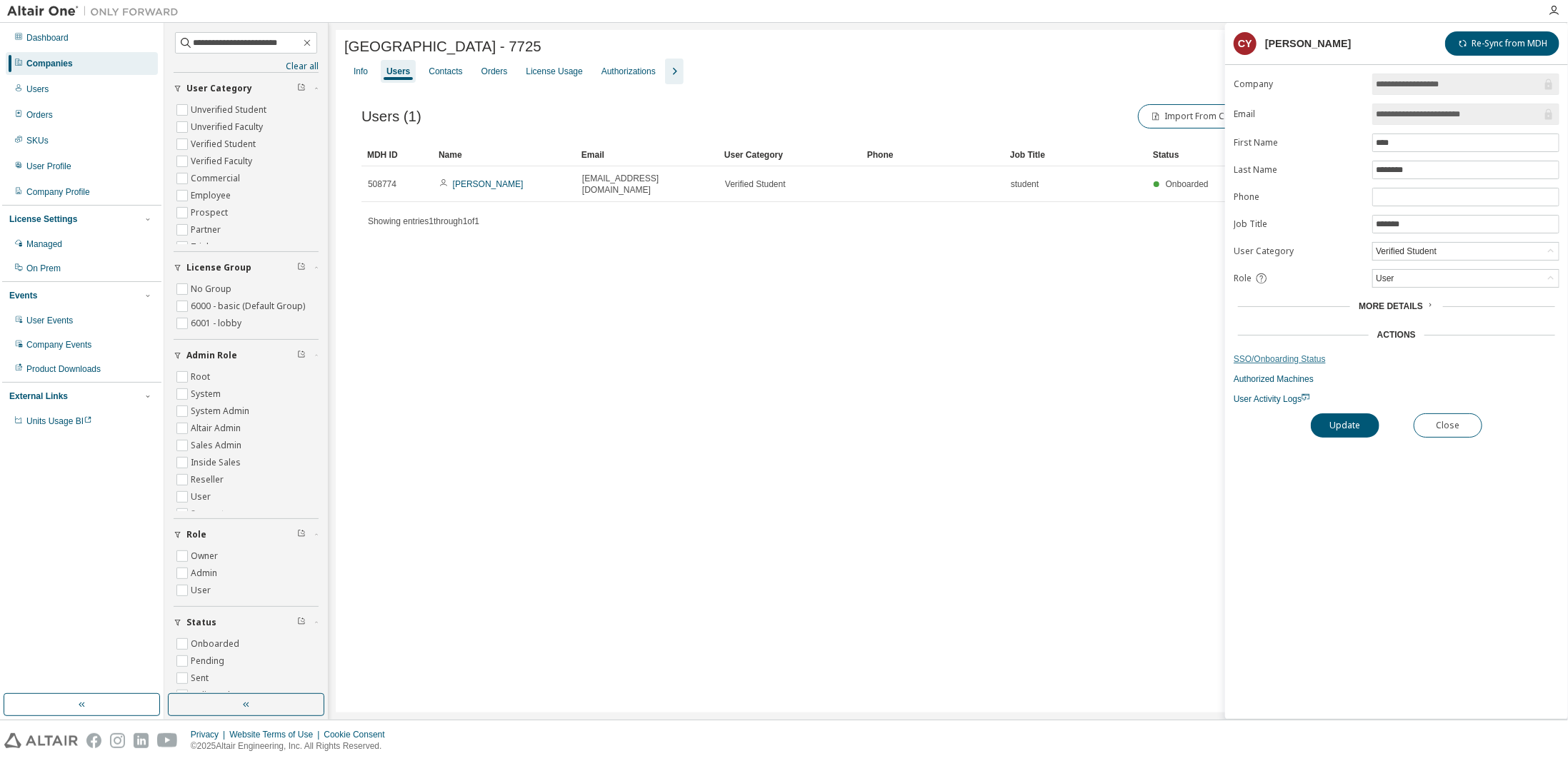
click at [1284, 353] on link "SSO/Onboarding Status" at bounding box center [1396, 359] width 325 height 12
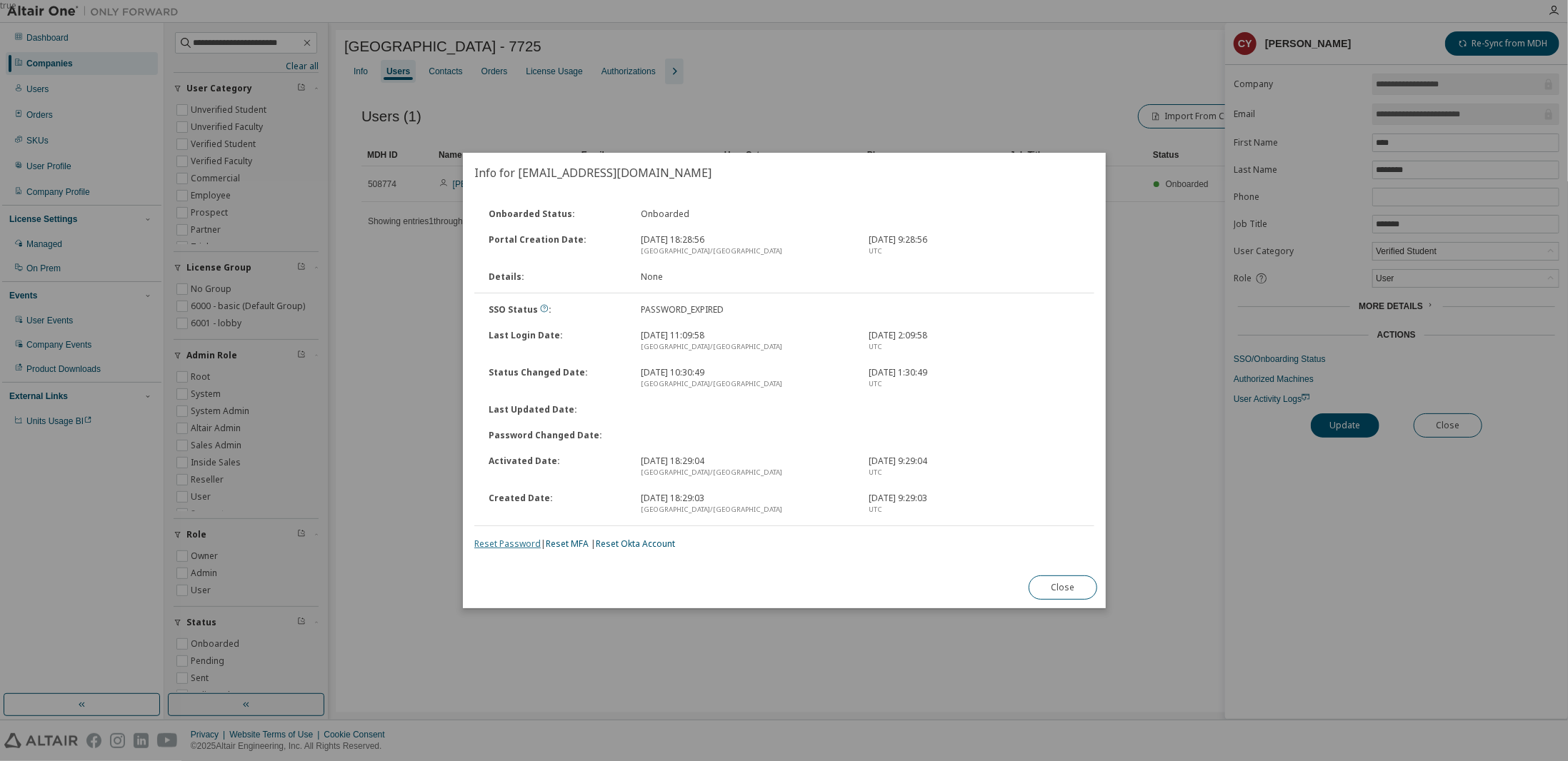
click at [520, 543] on link "Reset Password" at bounding box center [507, 544] width 66 height 13
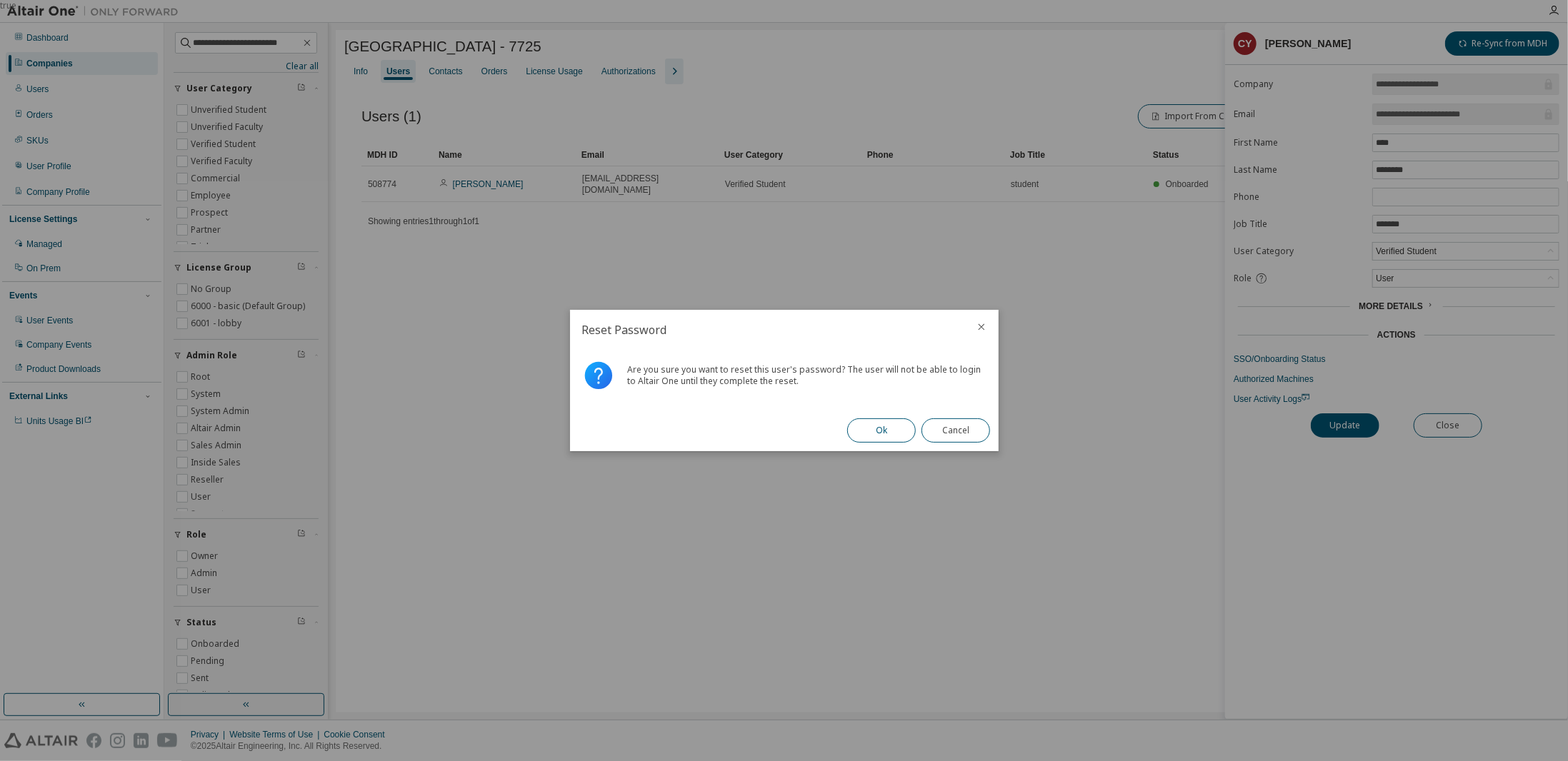
click at [876, 428] on button "Ok" at bounding box center [881, 430] width 68 height 24
click at [964, 426] on button "Close" at bounding box center [956, 430] width 68 height 24
